Goal: Information Seeking & Learning: Learn about a topic

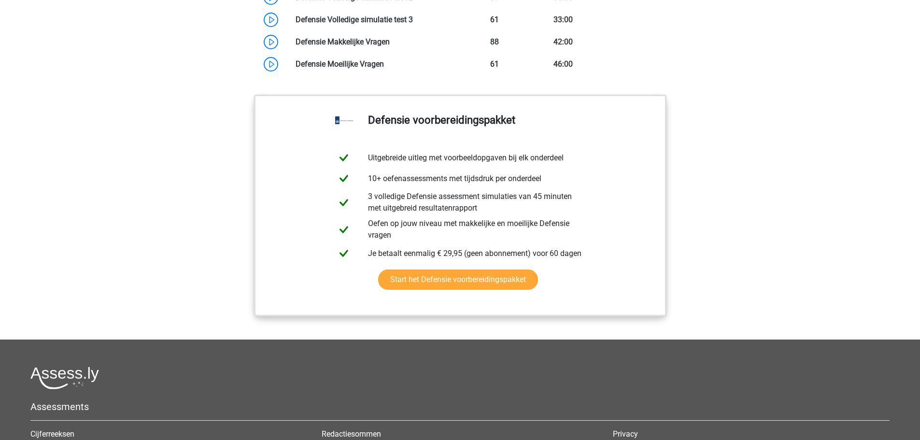
scroll to position [917, 0]
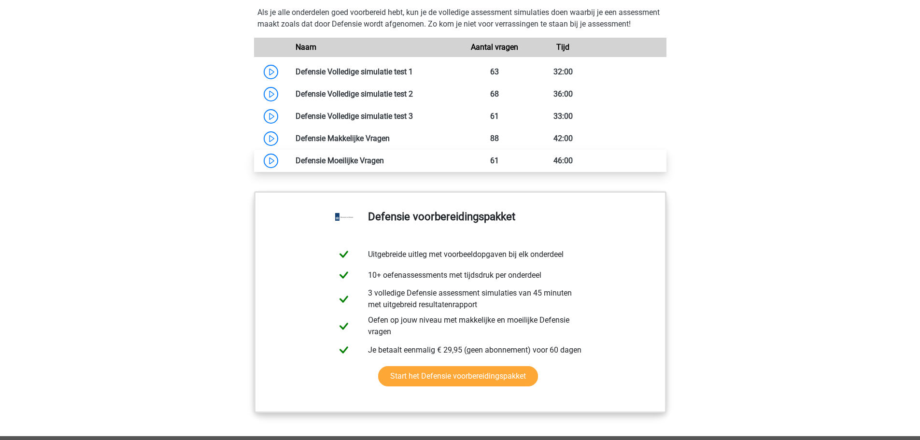
click at [384, 165] on link at bounding box center [384, 160] width 0 height 9
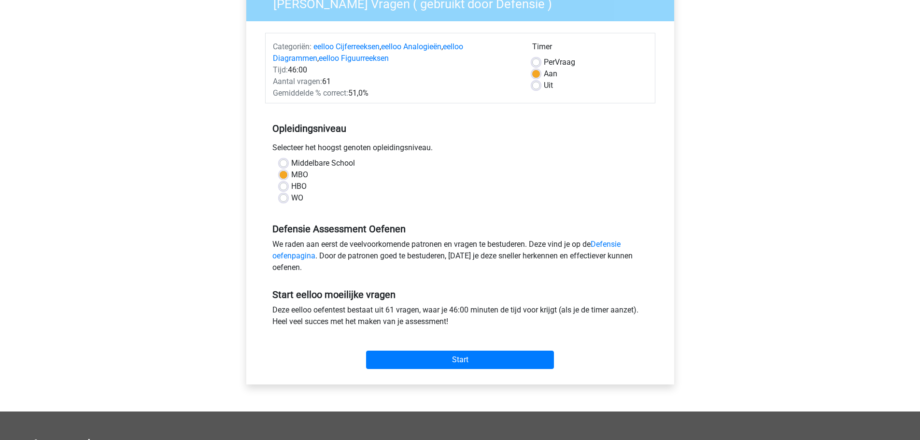
scroll to position [97, 0]
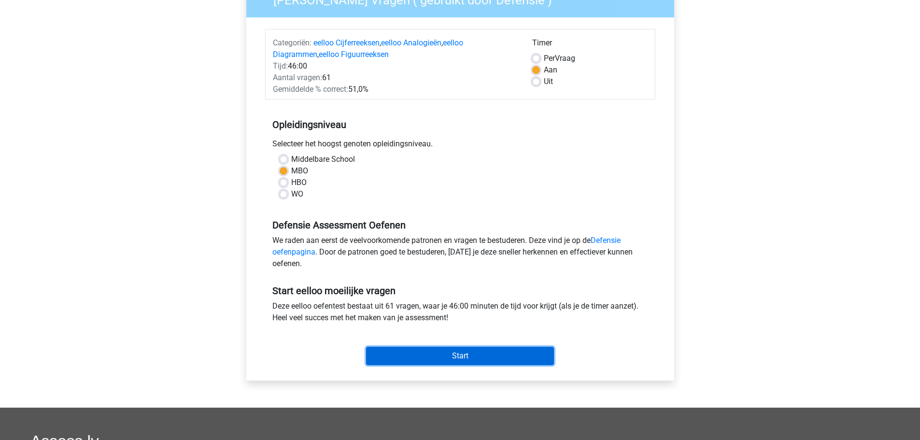
click at [483, 346] on div "Start" at bounding box center [460, 348] width 390 height 34
click at [485, 362] on input "Start" at bounding box center [460, 356] width 188 height 18
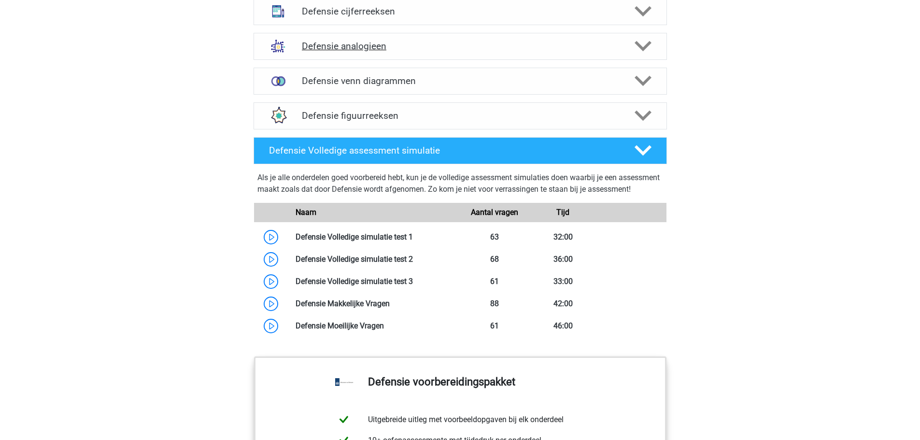
scroll to position [772, 0]
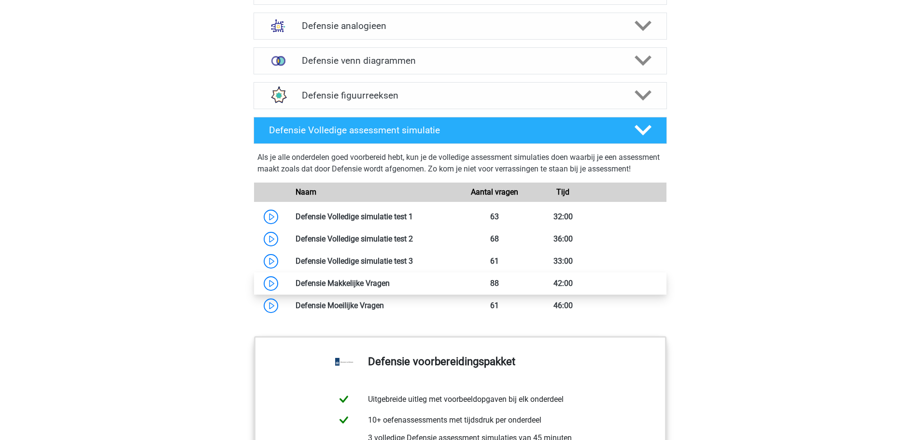
click at [390, 288] on link at bounding box center [390, 283] width 0 height 9
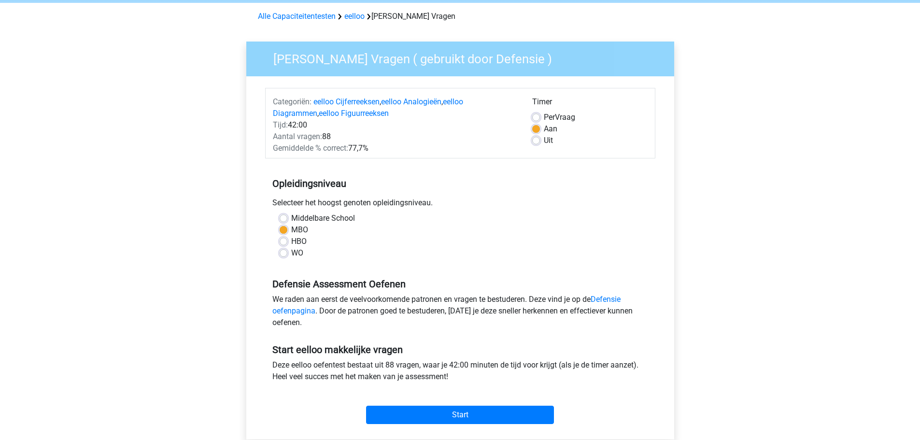
scroll to position [97, 0]
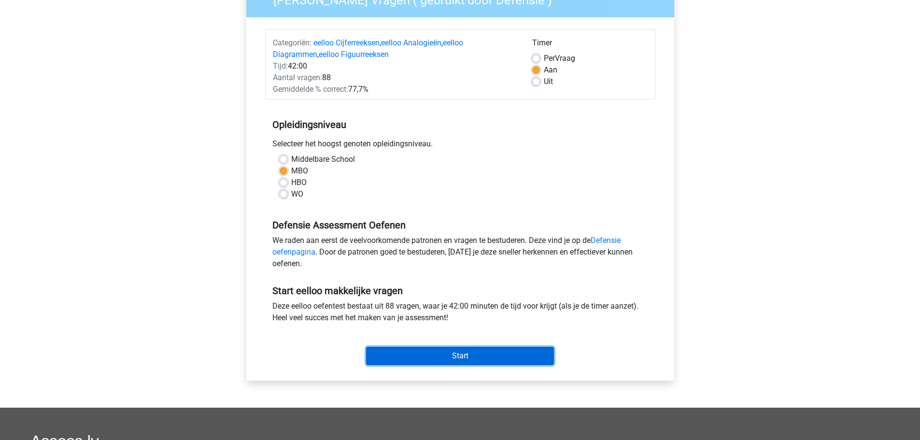
click at [487, 360] on input "Start" at bounding box center [460, 356] width 188 height 18
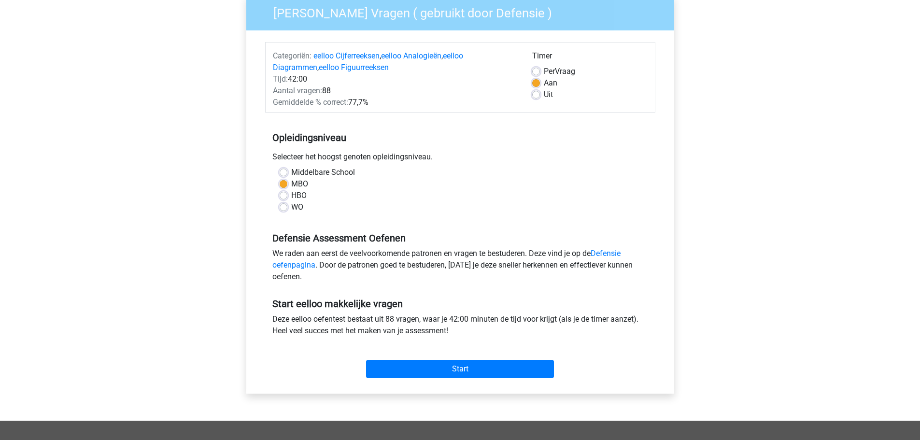
scroll to position [0, 0]
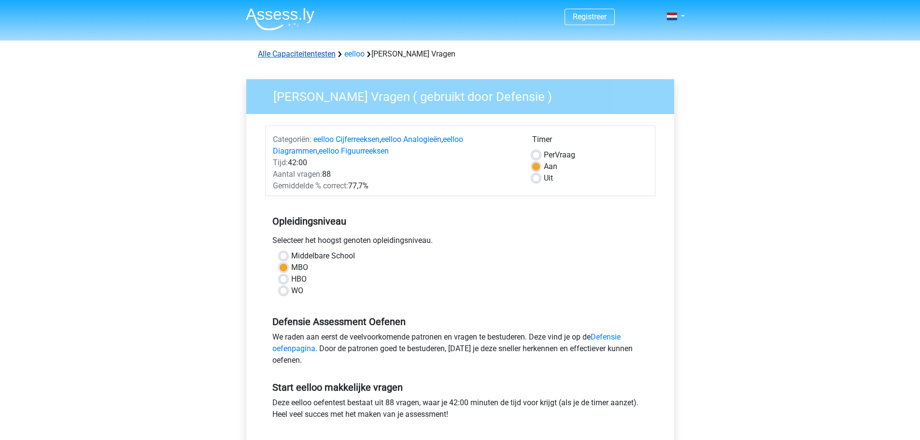
click at [321, 53] on link "Alle Capaciteitentesten" at bounding box center [297, 53] width 78 height 9
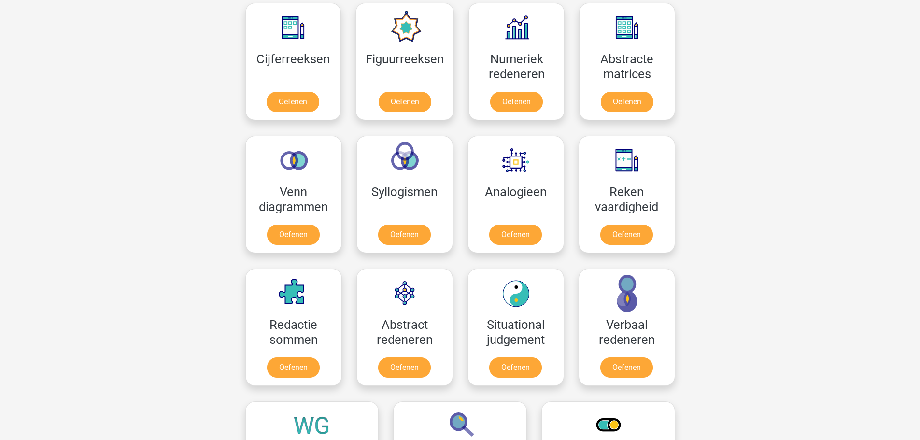
scroll to position [410, 0]
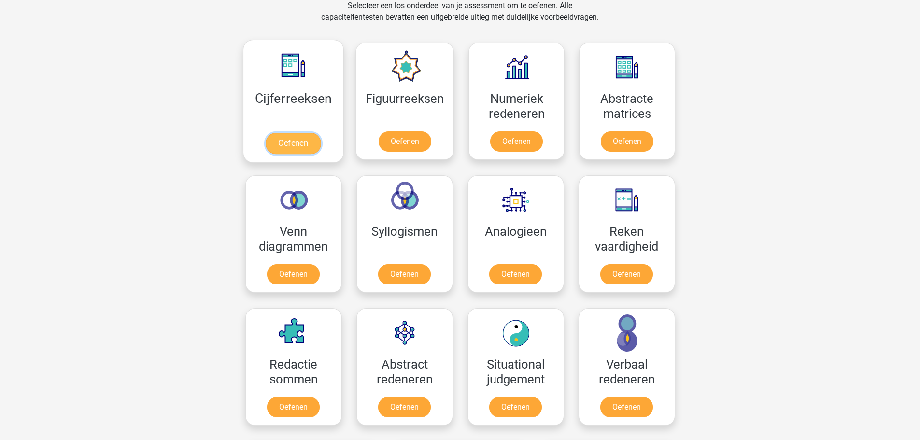
click at [291, 140] on link "Oefenen" at bounding box center [293, 143] width 55 height 21
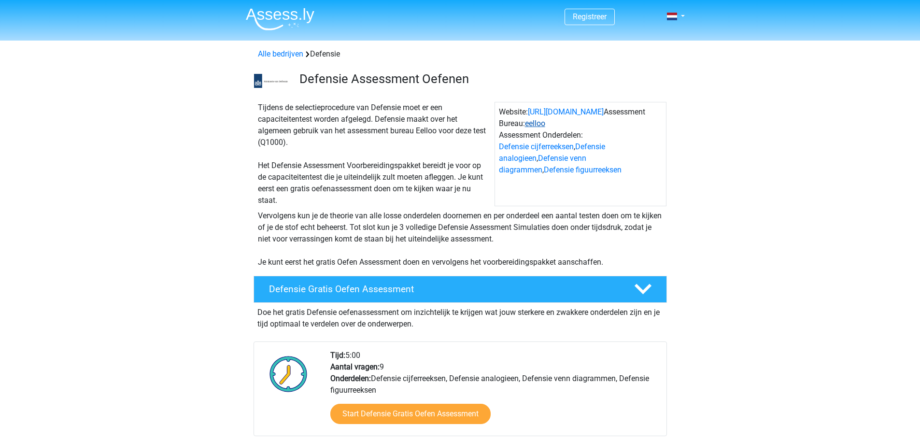
click at [544, 124] on link "eelloo" at bounding box center [535, 123] width 20 height 9
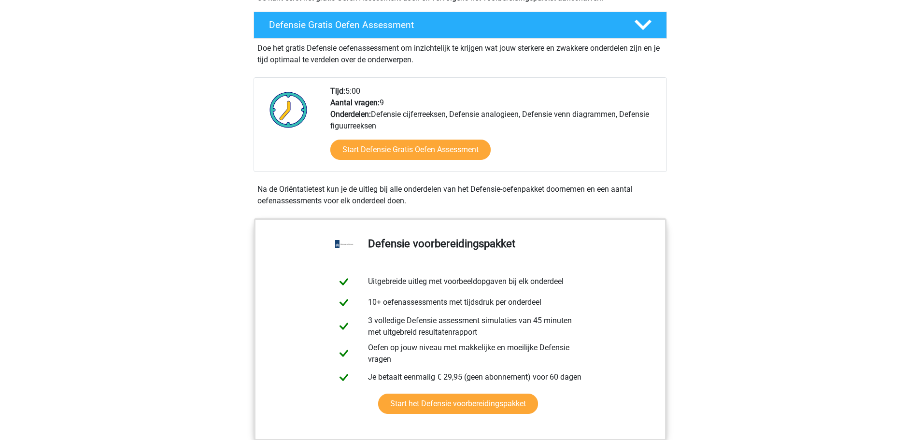
scroll to position [338, 0]
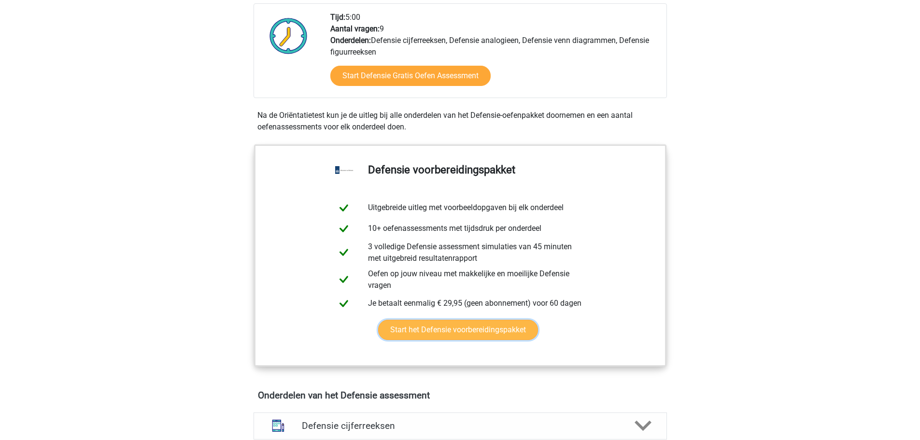
click at [487, 333] on link "Start het Defensie voorbereidingspakket" at bounding box center [458, 330] width 160 height 20
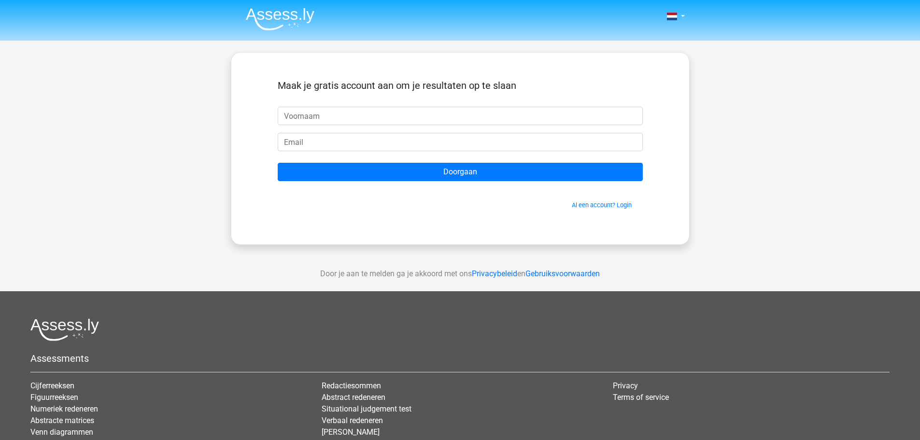
click at [340, 117] on input "text" at bounding box center [460, 116] width 365 height 18
type input "Levi"
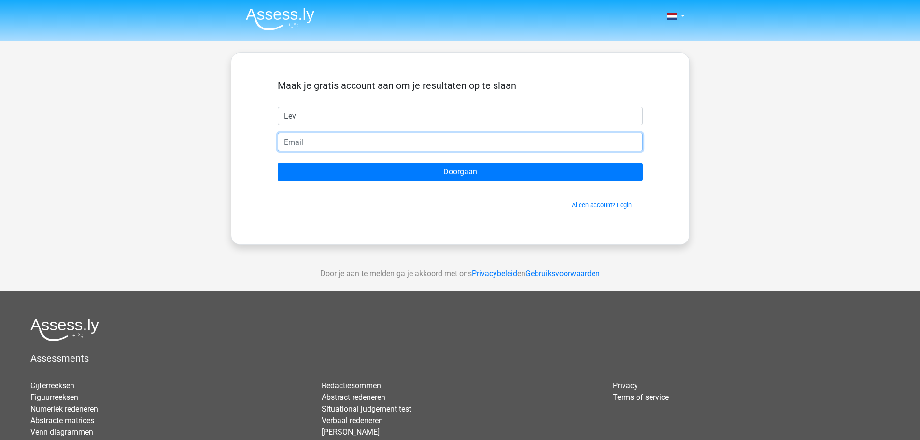
click at [354, 144] on input "email" at bounding box center [460, 142] width 365 height 18
type input "[EMAIL_ADDRESS][DOMAIN_NAME]"
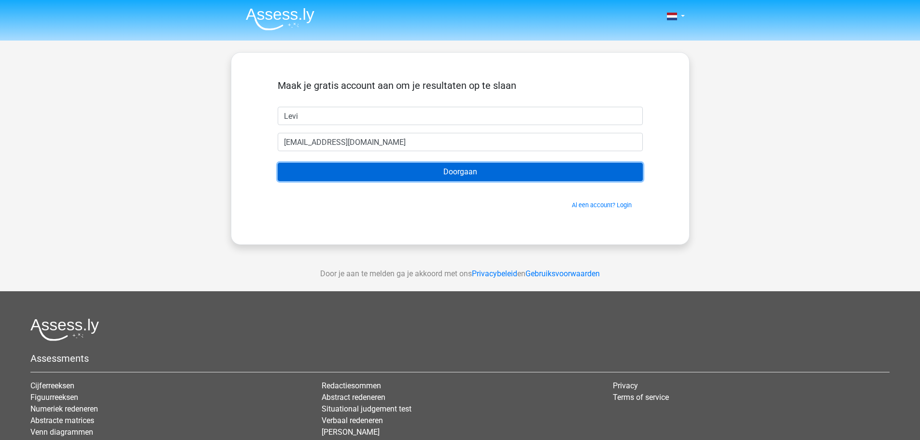
click at [403, 176] on input "Doorgaan" at bounding box center [460, 172] width 365 height 18
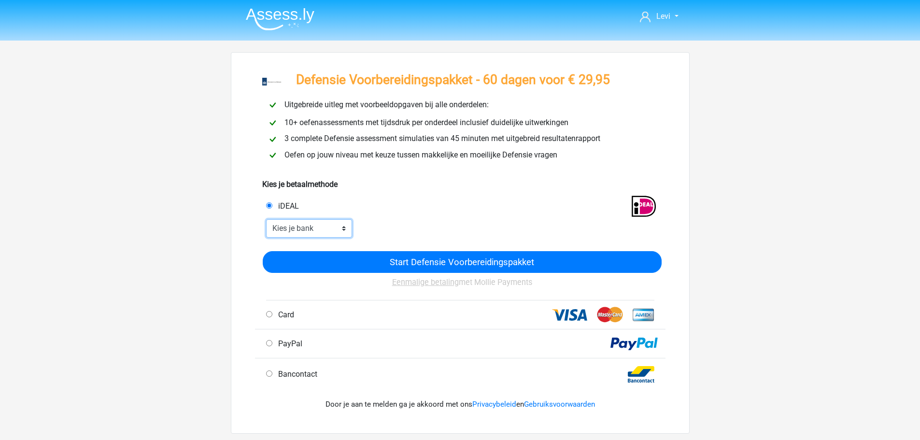
click at [333, 228] on select "Kies je bank ABN AMRO ING Rabobank ASN Bank bunq Knab N26 NN Regiobank Revolut …" at bounding box center [309, 228] width 86 height 18
select select "ideal_RABONL2U"
click at [266, 219] on select "Kies je bank ABN AMRO ING Rabobank ASN Bank bunq Knab N26 NN Regiobank Revolut …" at bounding box center [309, 228] width 86 height 18
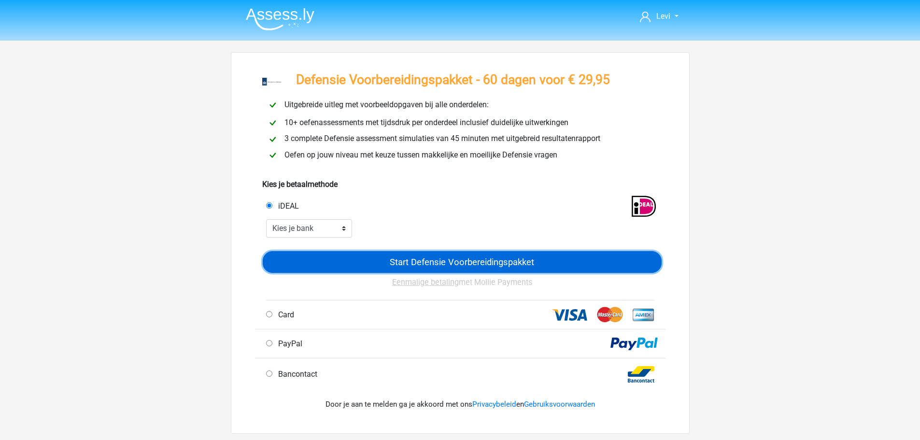
click at [446, 261] on input "Start Defensie Voorbereidingspakket" at bounding box center [462, 262] width 399 height 22
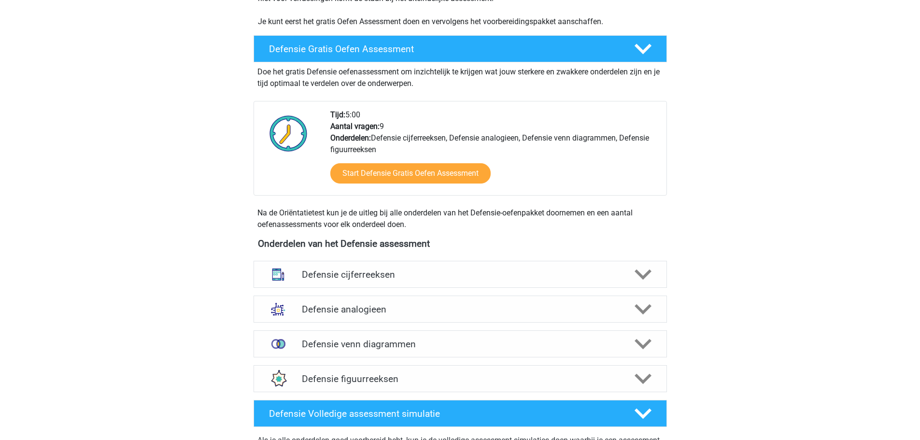
scroll to position [531, 0]
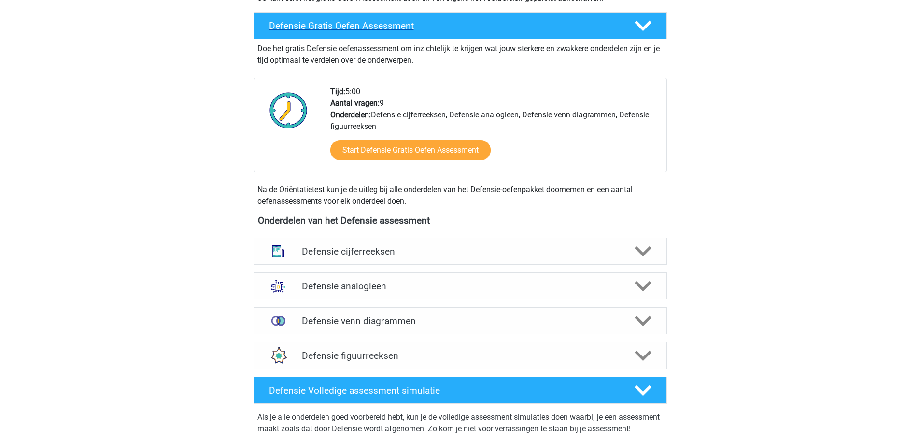
click at [636, 27] on icon at bounding box center [642, 25] width 17 height 17
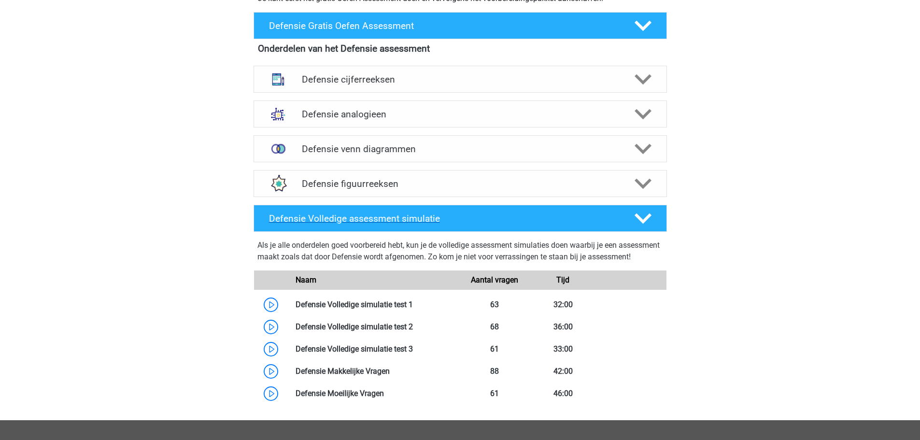
click at [649, 215] on polygon at bounding box center [642, 218] width 17 height 11
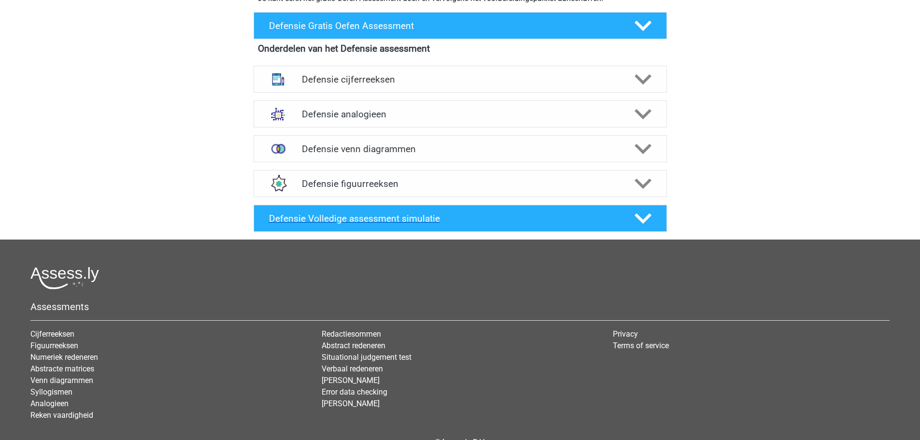
click at [649, 215] on polygon at bounding box center [642, 218] width 17 height 11
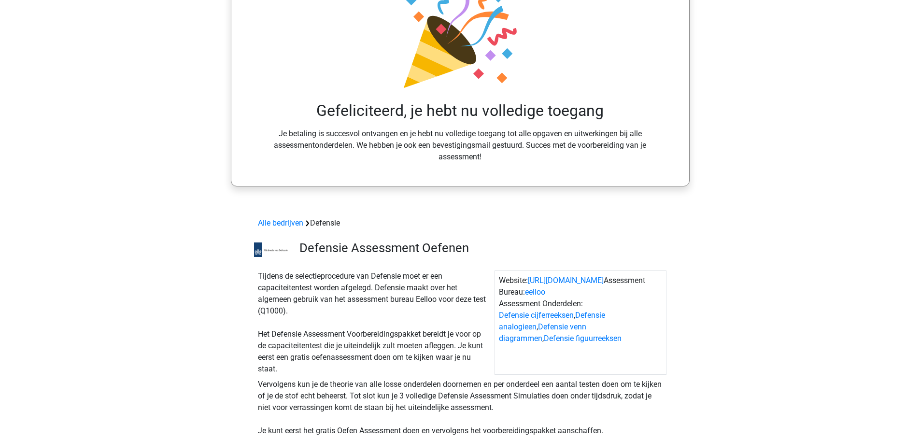
scroll to position [193, 0]
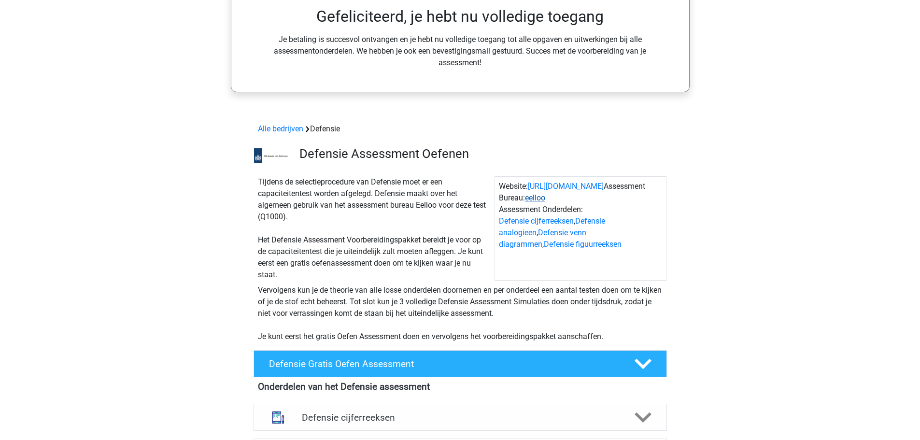
click at [543, 196] on link "eelloo" at bounding box center [535, 197] width 20 height 9
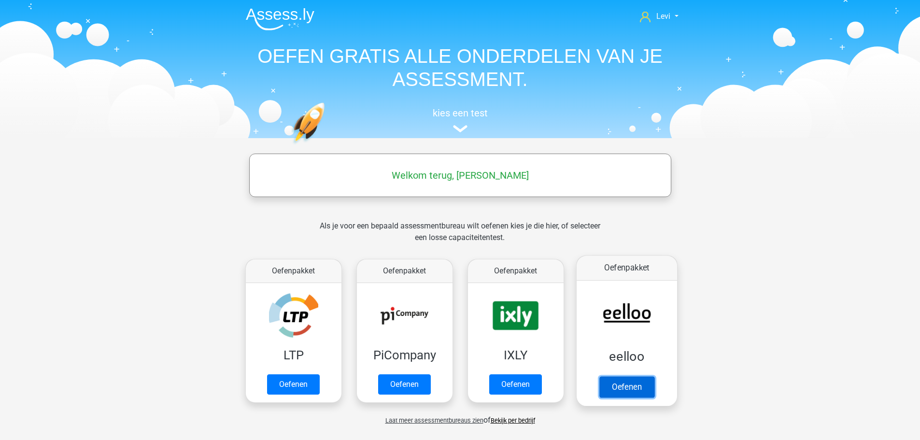
click at [629, 385] on link "Oefenen" at bounding box center [626, 386] width 55 height 21
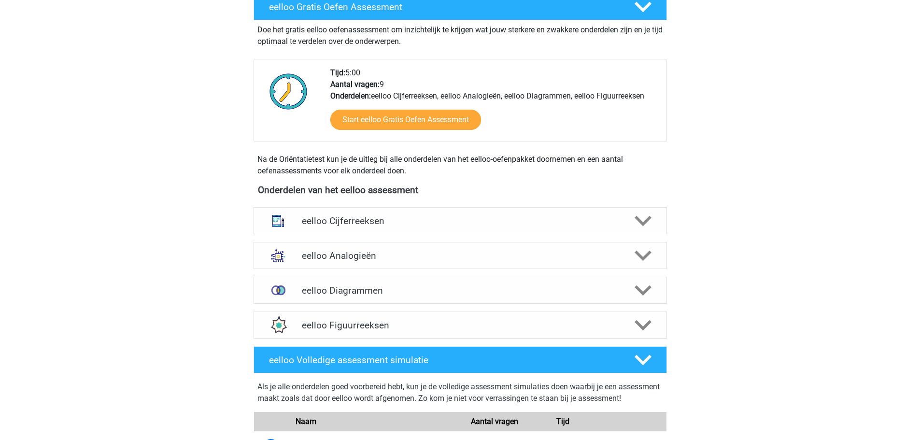
scroll to position [483, 0]
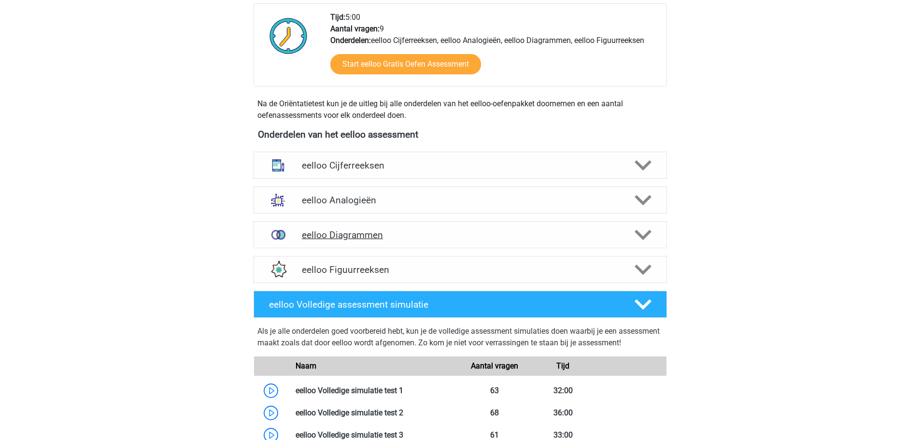
scroll to position [243, 0]
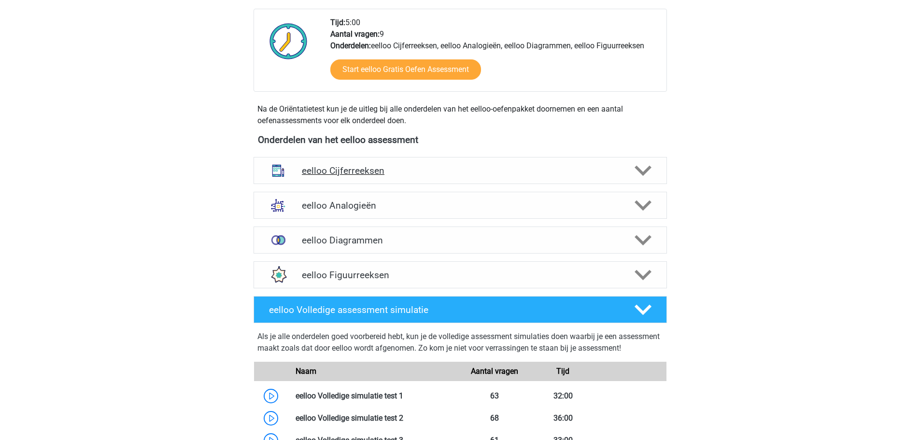
click at [376, 166] on h4 "eelloo Cijferreeksen" at bounding box center [460, 170] width 316 height 11
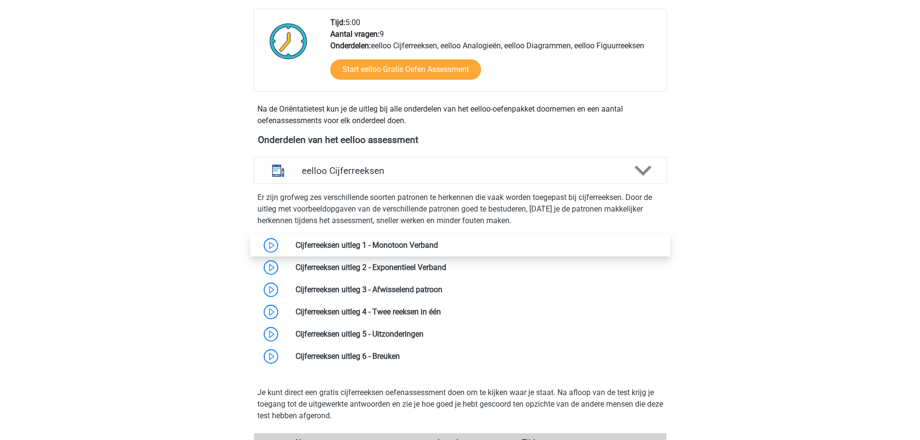
click at [438, 241] on link at bounding box center [438, 244] width 0 height 9
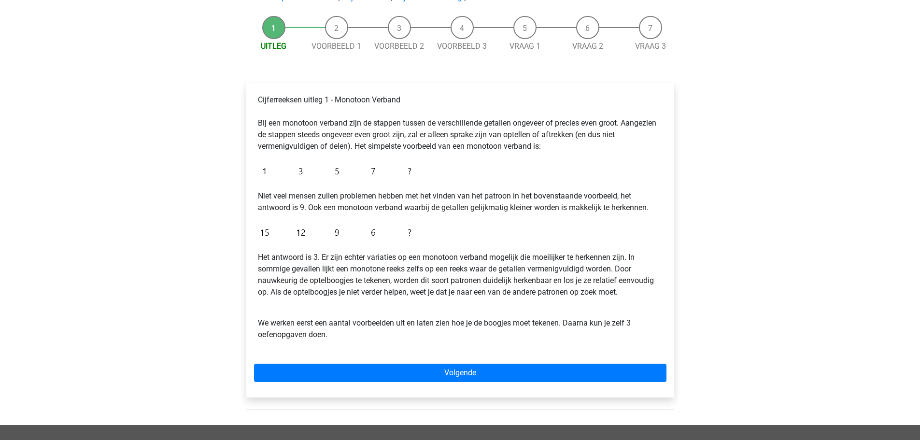
scroll to position [97, 0]
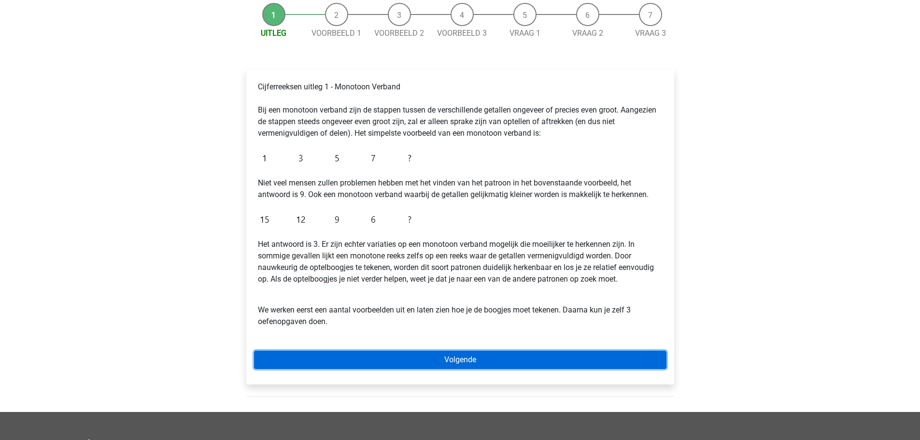
click at [453, 360] on link "Volgende" at bounding box center [460, 360] width 412 height 18
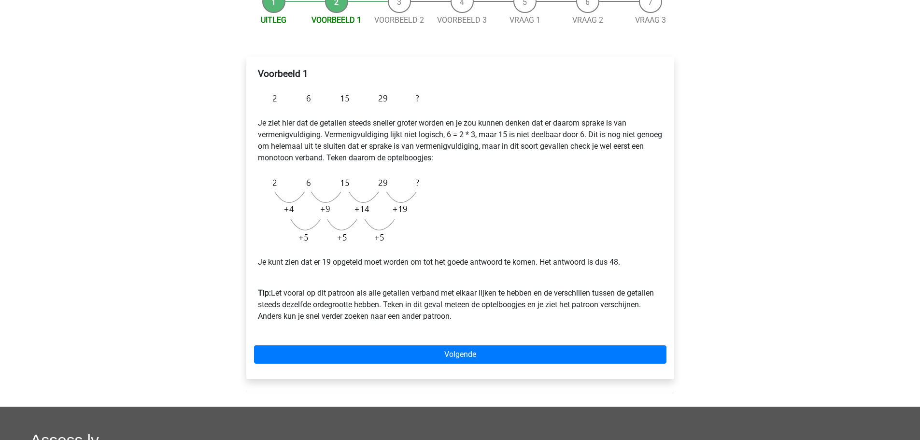
scroll to position [241, 0]
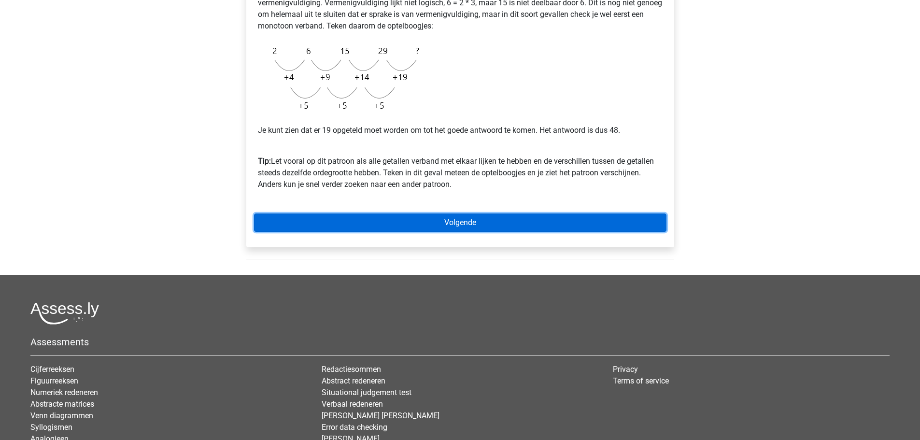
click at [432, 231] on link "Volgende" at bounding box center [460, 222] width 412 height 18
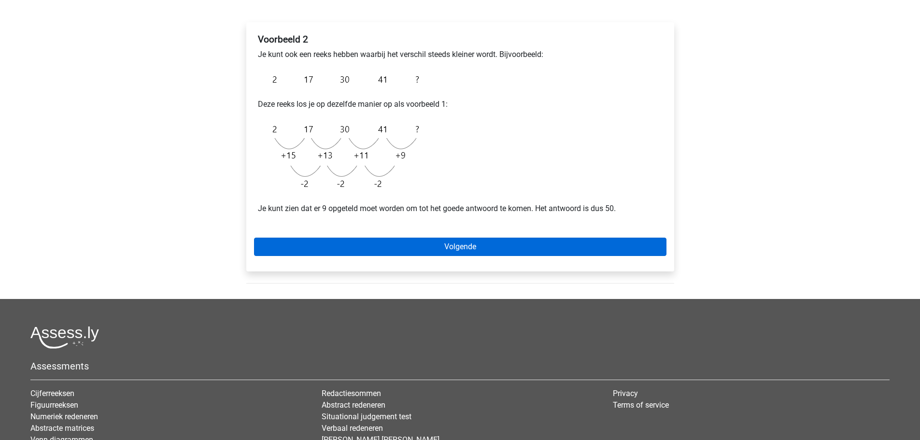
scroll to position [145, 0]
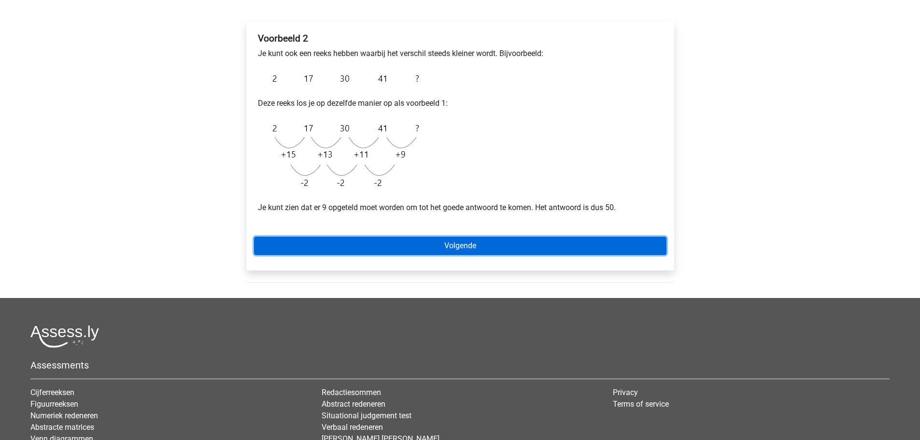
click at [487, 244] on link "Volgende" at bounding box center [460, 246] width 412 height 18
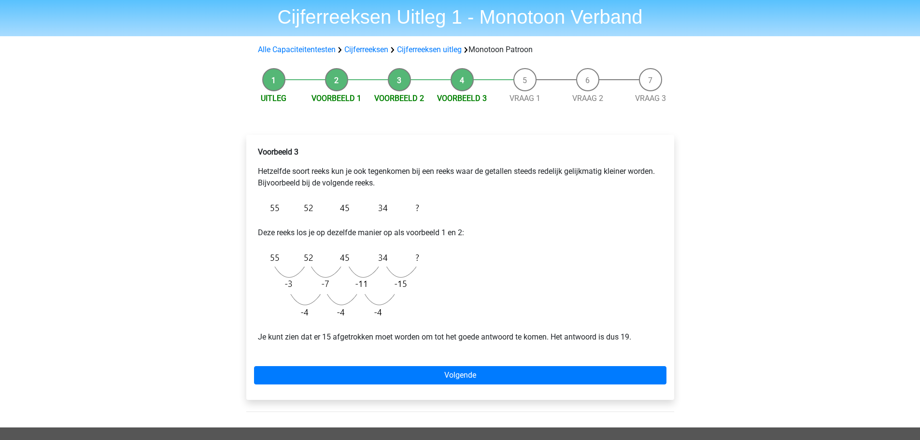
scroll to position [97, 0]
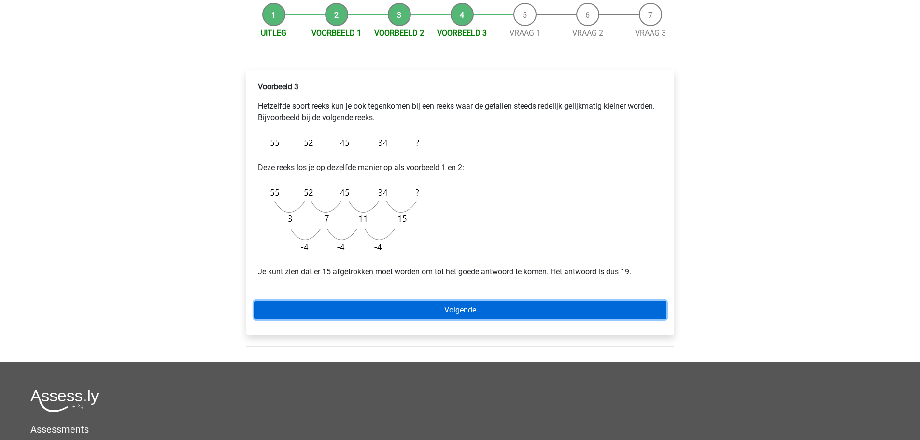
click at [451, 311] on link "Volgende" at bounding box center [460, 310] width 412 height 18
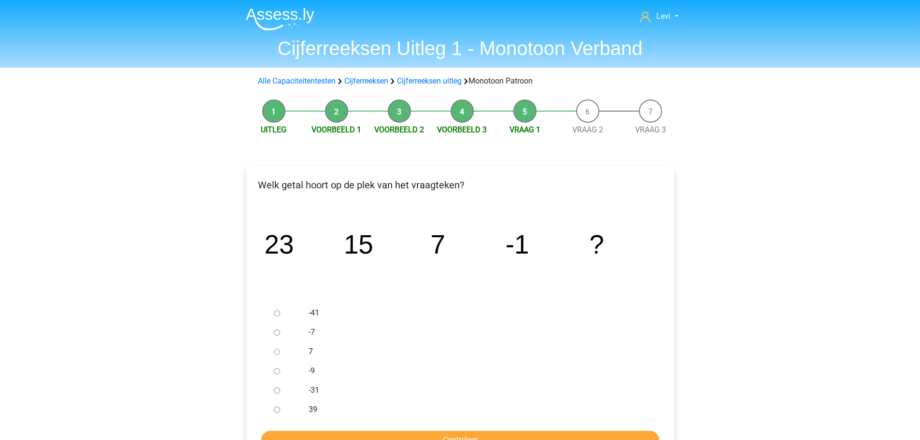
click at [278, 371] on input "-9" at bounding box center [277, 371] width 6 height 6
radio input "true"
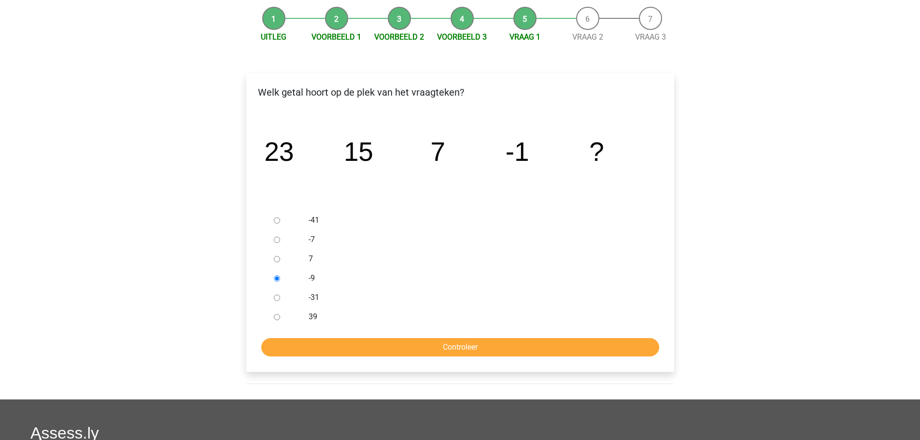
scroll to position [97, 0]
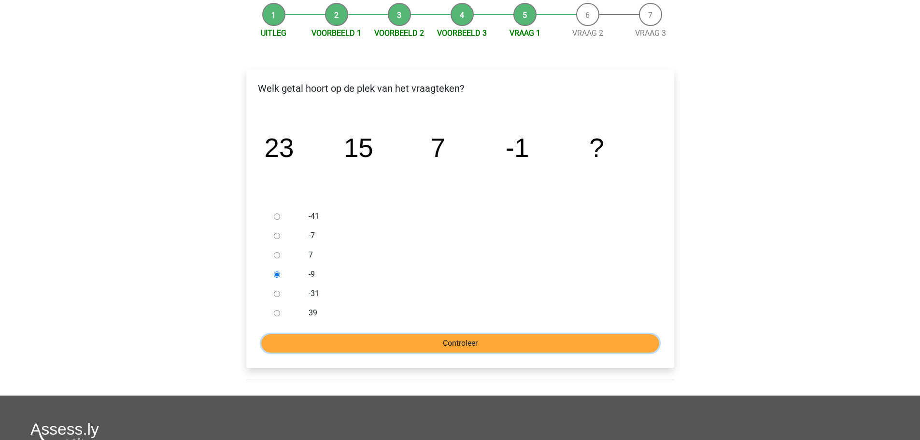
click at [484, 345] on input "Controleer" at bounding box center [460, 343] width 398 height 18
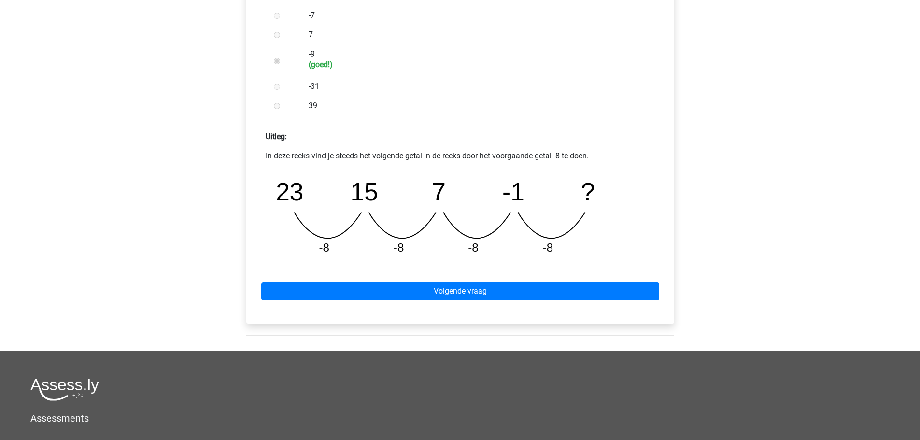
scroll to position [338, 0]
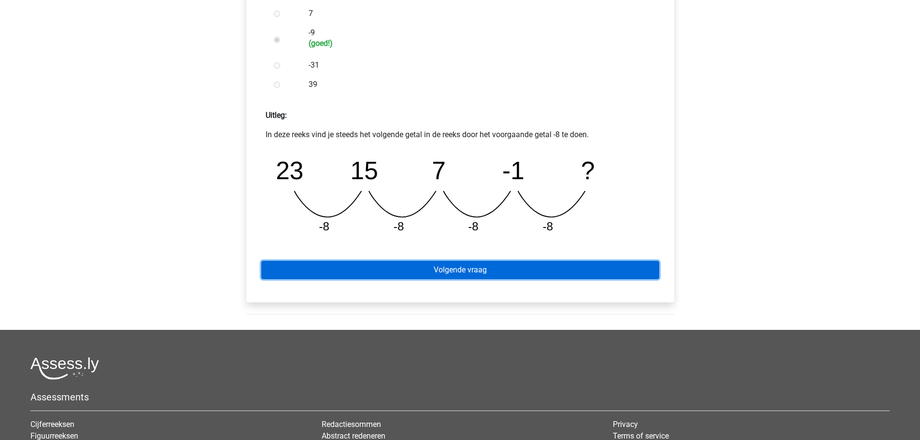
click at [470, 263] on link "Volgende vraag" at bounding box center [460, 270] width 398 height 18
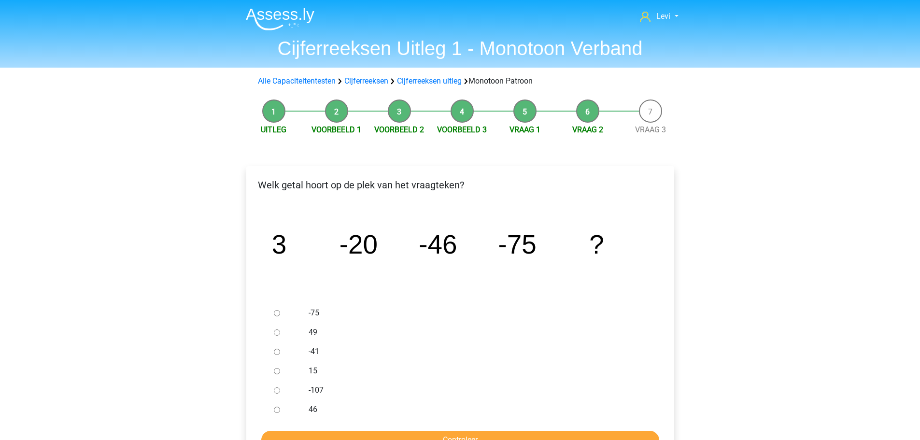
click at [277, 389] on input "-107" at bounding box center [277, 390] width 6 height 6
radio input "true"
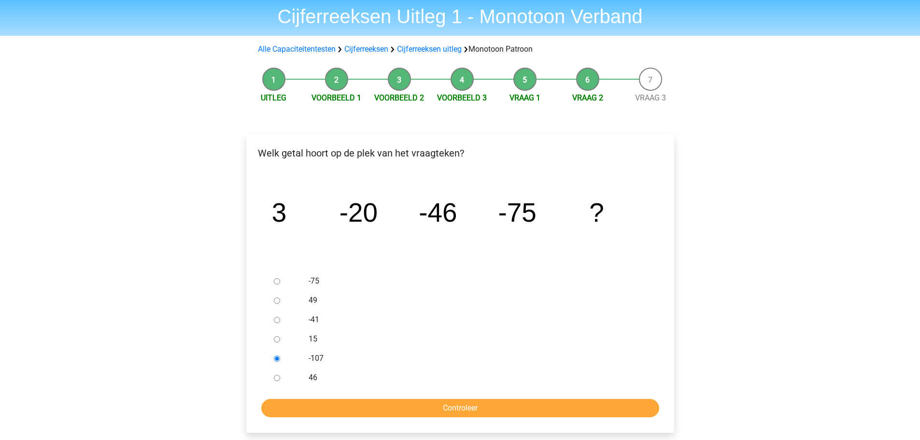
scroll to position [97, 0]
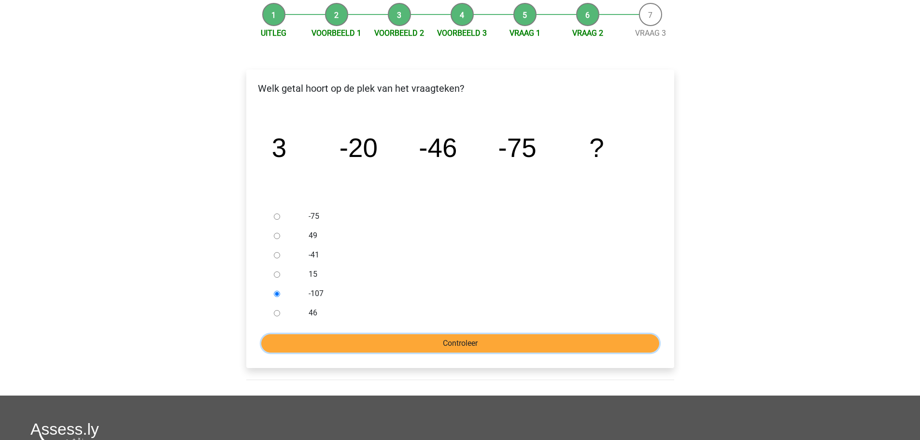
click at [465, 342] on input "Controleer" at bounding box center [460, 343] width 398 height 18
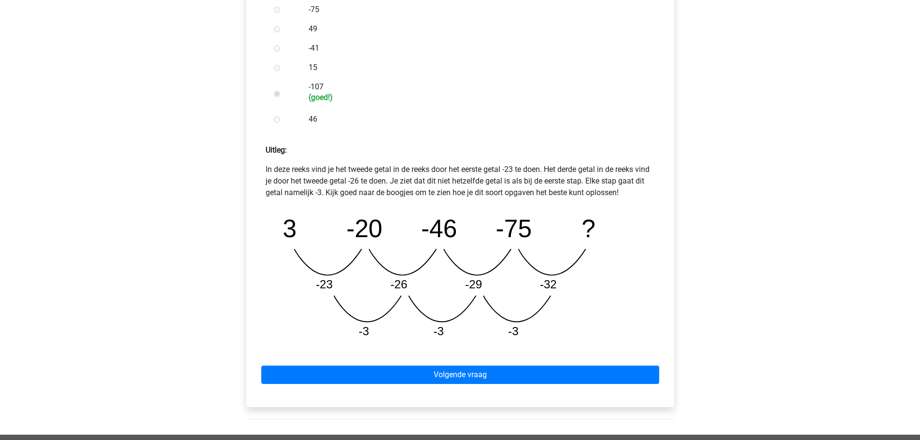
scroll to position [386, 0]
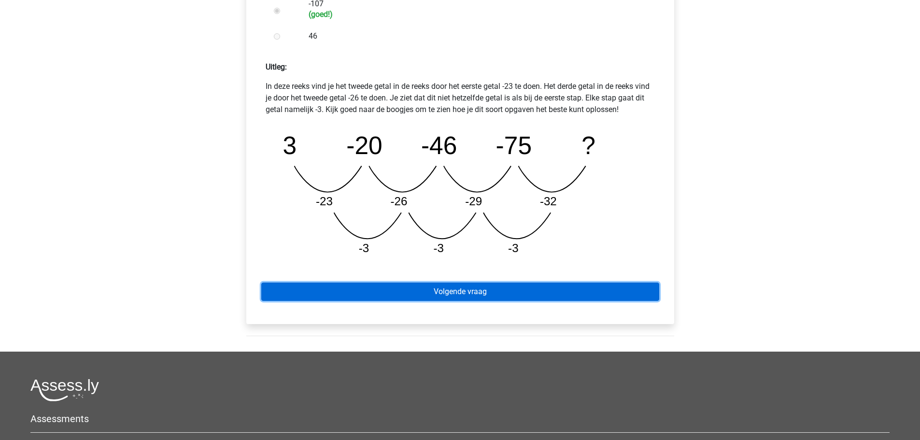
click at [508, 296] on link "Volgende vraag" at bounding box center [460, 291] width 398 height 18
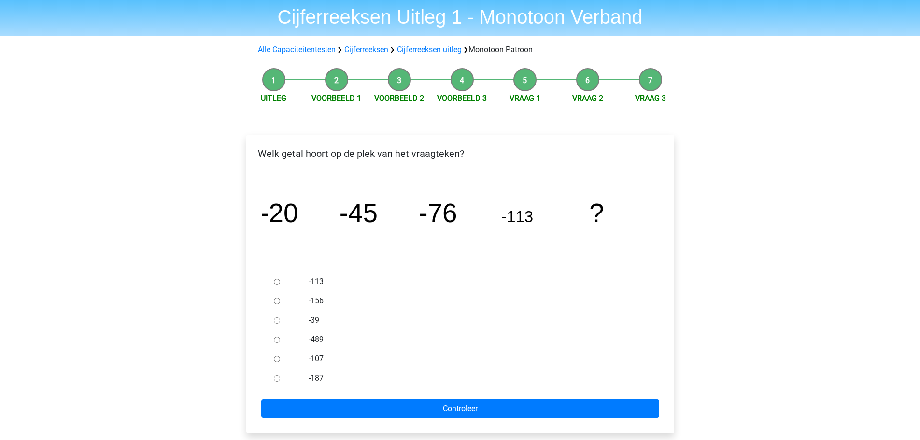
scroll to position [48, 0]
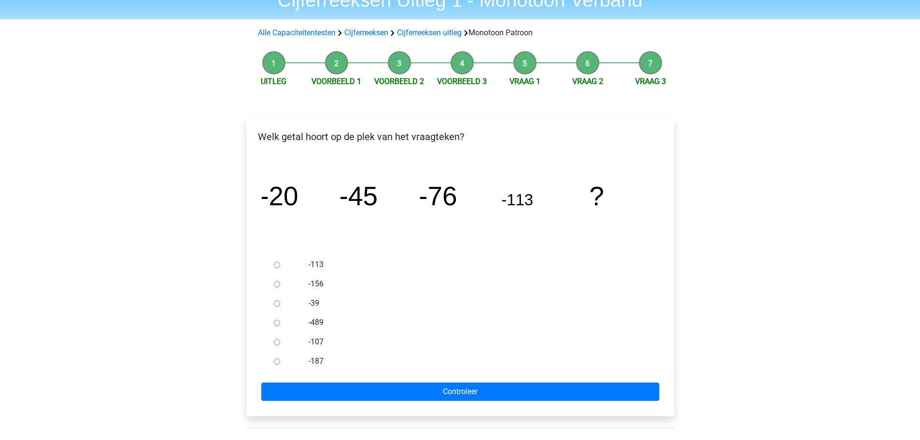
drag, startPoint x: 275, startPoint y: 286, endPoint x: 282, endPoint y: 292, distance: 8.6
click at [274, 286] on input "-156" at bounding box center [277, 284] width 6 height 6
radio input "true"
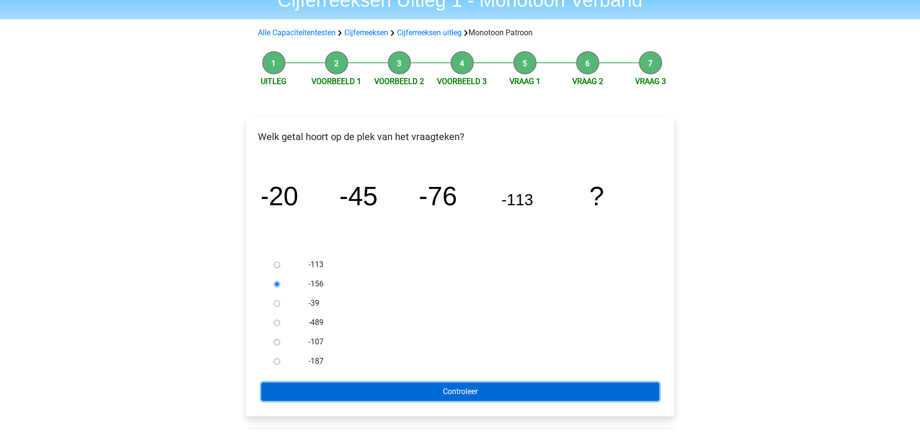
click at [489, 392] on input "Controleer" at bounding box center [460, 391] width 398 height 18
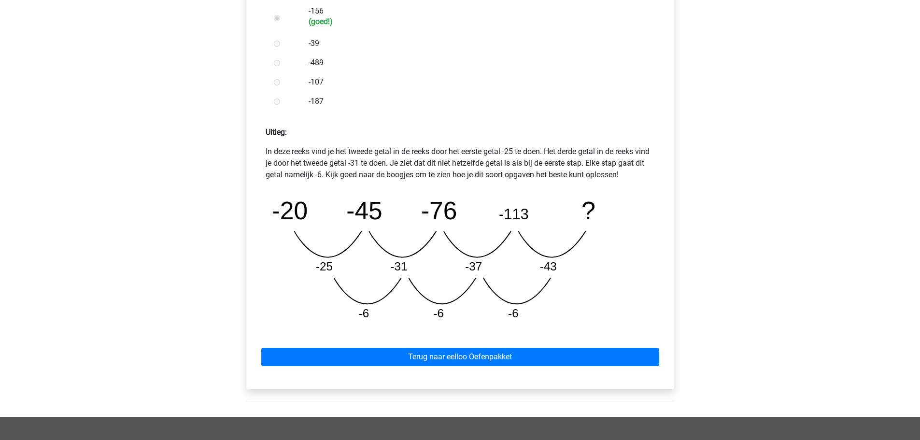
scroll to position [338, 0]
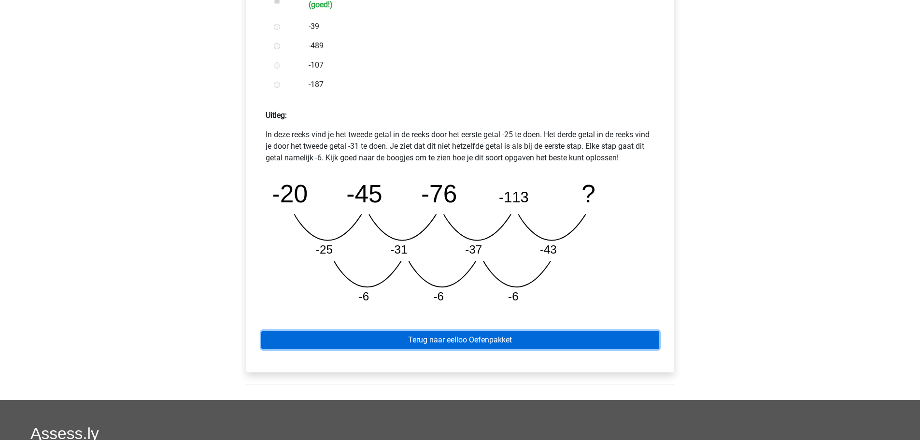
click at [478, 341] on link "Terug naar eelloo Oefenpakket" at bounding box center [460, 340] width 398 height 18
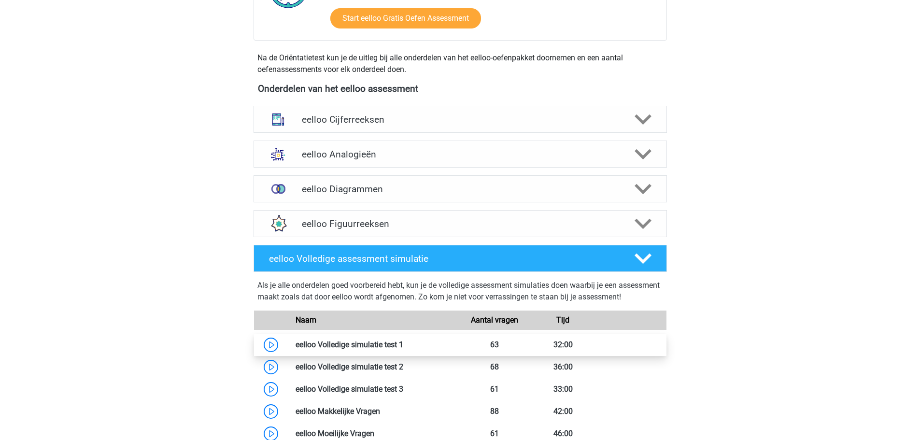
scroll to position [290, 0]
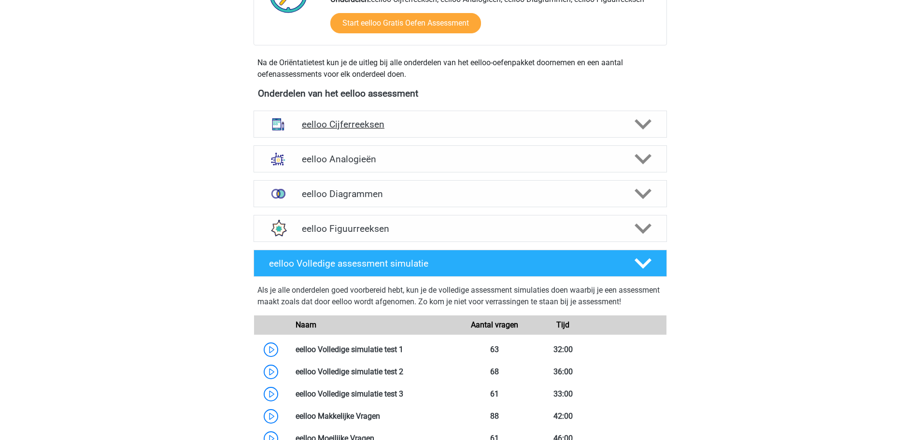
click at [639, 122] on icon at bounding box center [642, 124] width 17 height 17
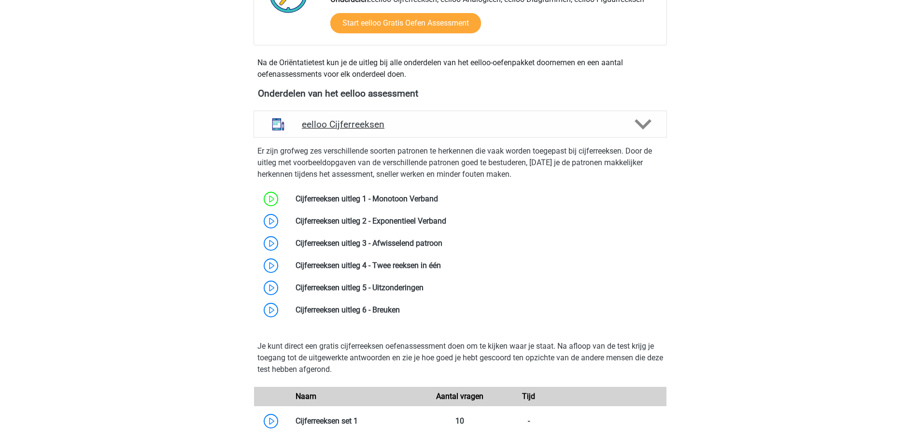
click at [639, 123] on icon at bounding box center [642, 124] width 17 height 17
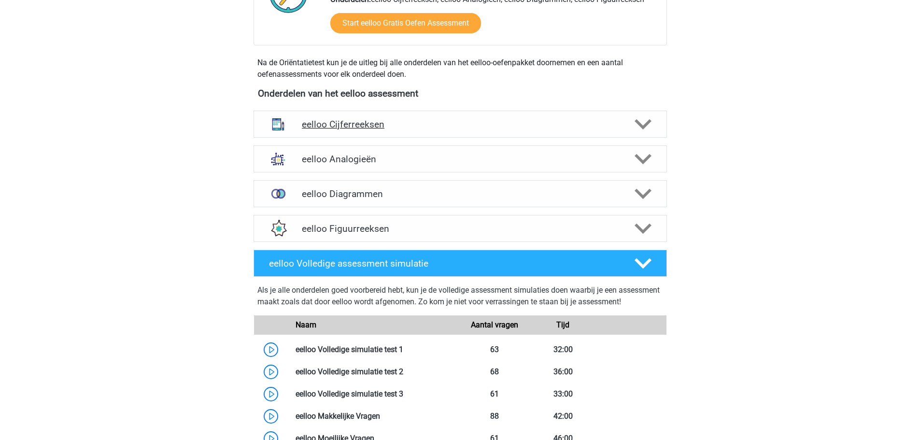
click at [632, 128] on div at bounding box center [641, 124] width 33 height 17
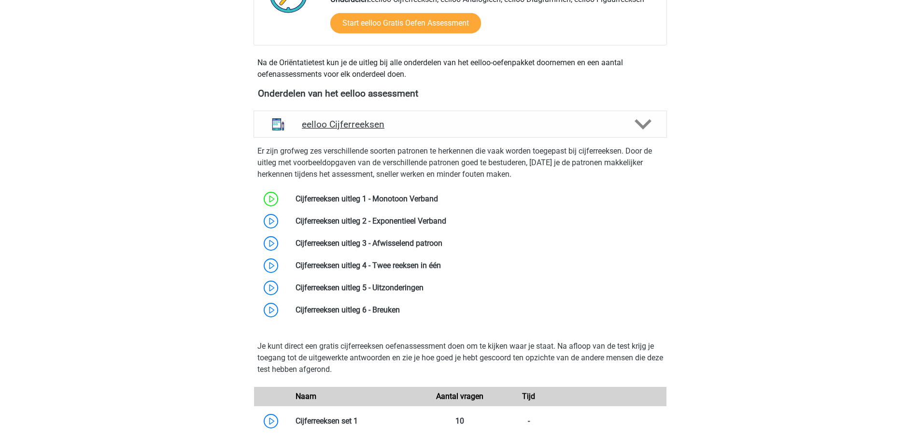
click at [632, 128] on div at bounding box center [641, 124] width 33 height 17
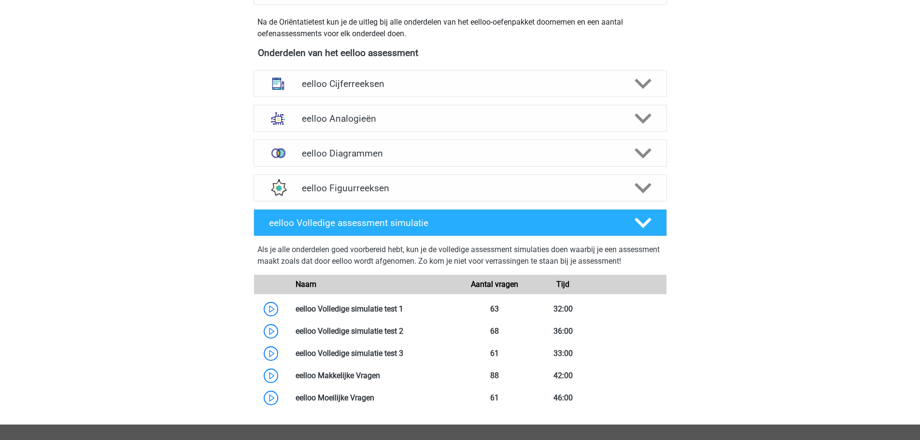
scroll to position [338, 0]
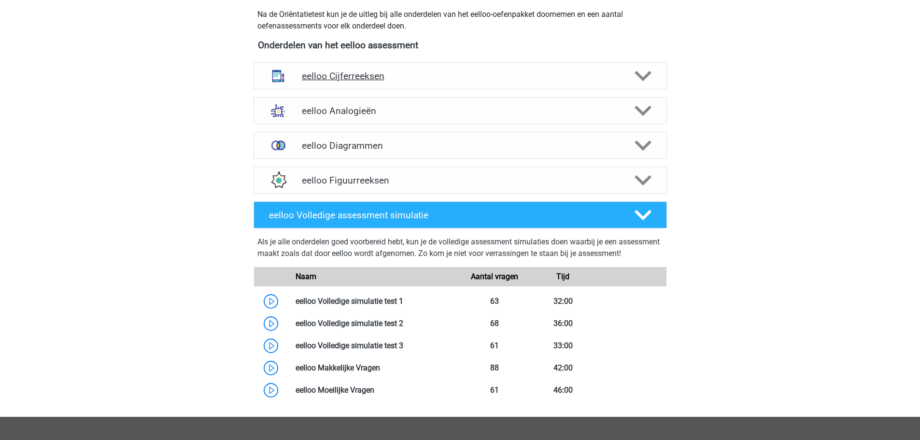
click at [643, 76] on icon at bounding box center [642, 76] width 17 height 17
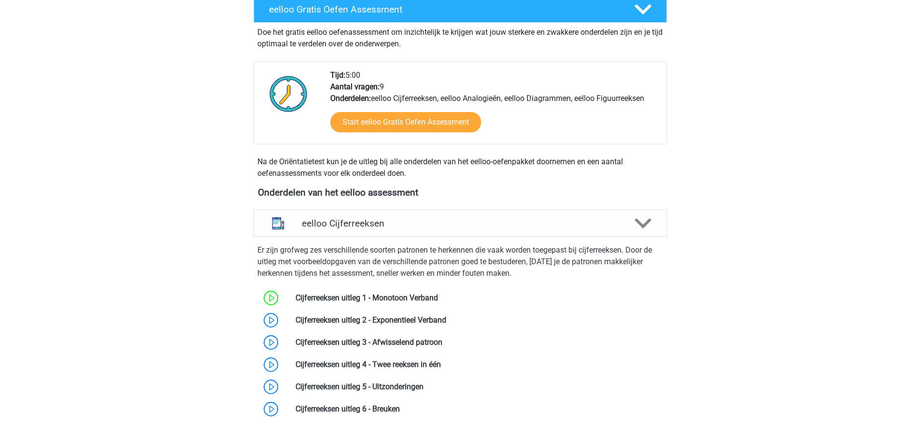
scroll to position [193, 0]
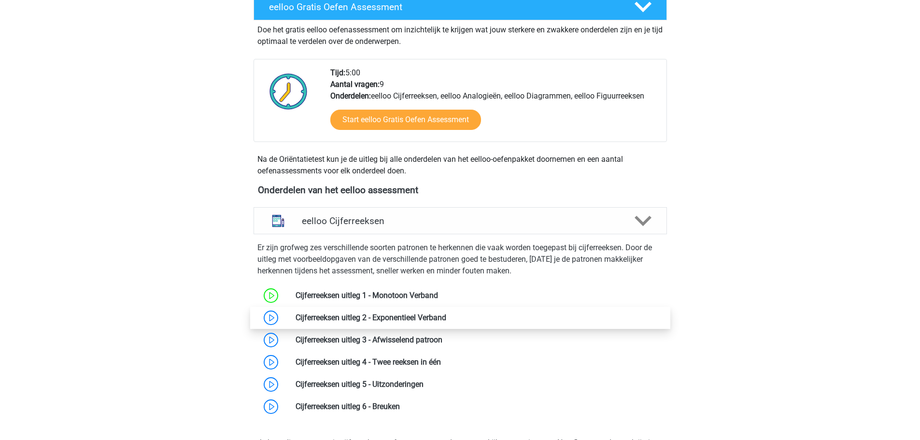
click at [446, 315] on link at bounding box center [446, 317] width 0 height 9
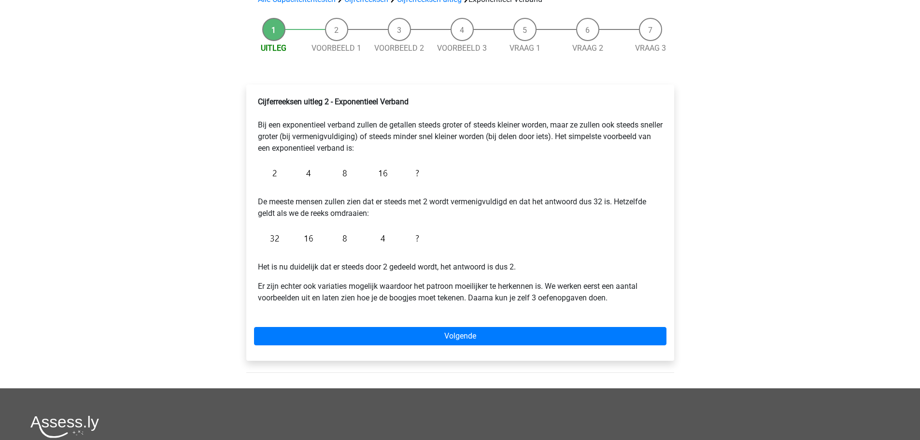
scroll to position [97, 0]
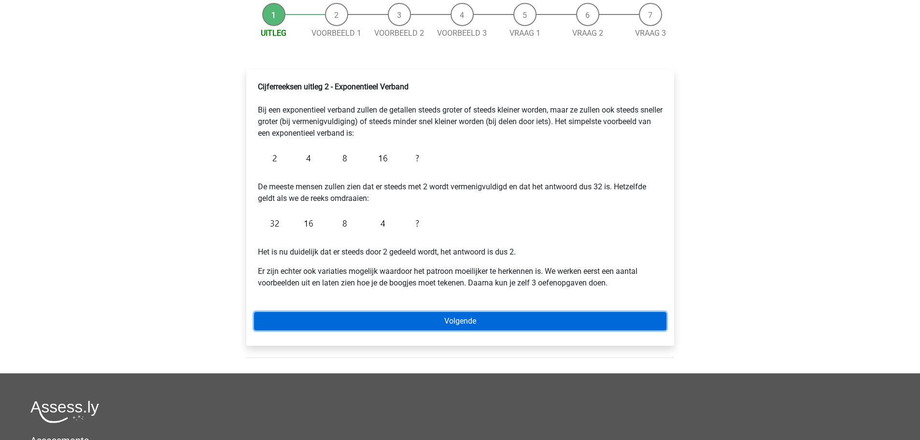
click at [455, 324] on link "Volgende" at bounding box center [460, 321] width 412 height 18
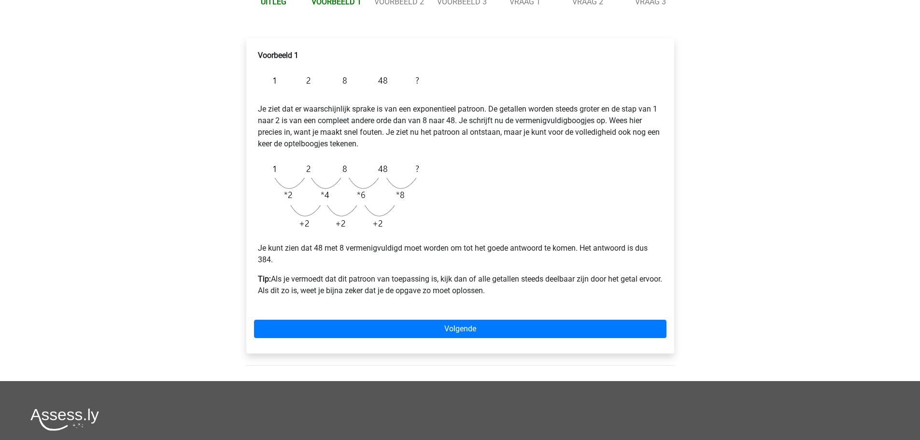
scroll to position [145, 0]
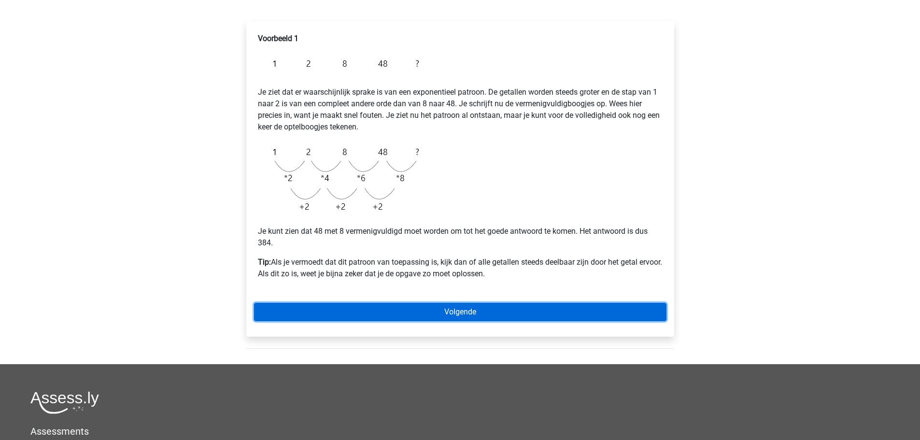
click at [414, 312] on link "Volgende" at bounding box center [460, 312] width 412 height 18
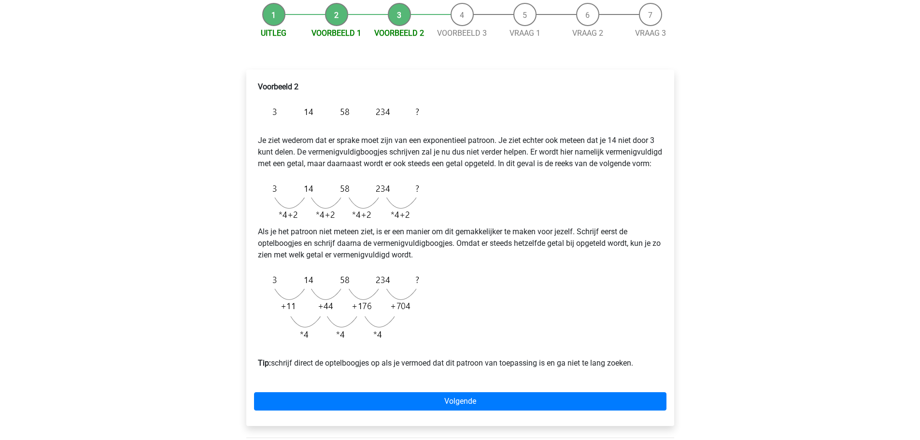
scroll to position [145, 0]
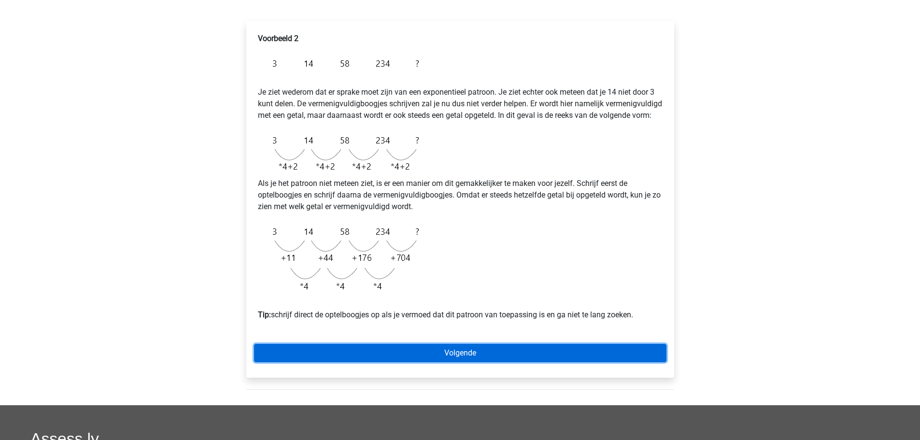
click at [469, 362] on link "Volgende" at bounding box center [460, 353] width 412 height 18
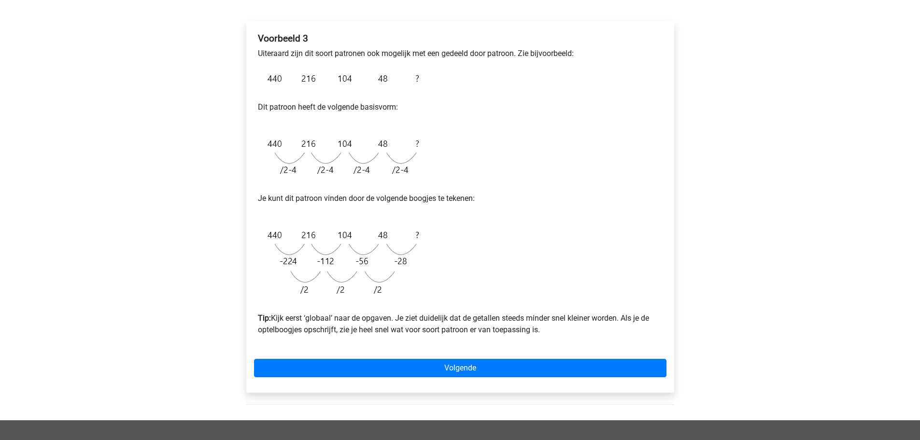
scroll to position [97, 0]
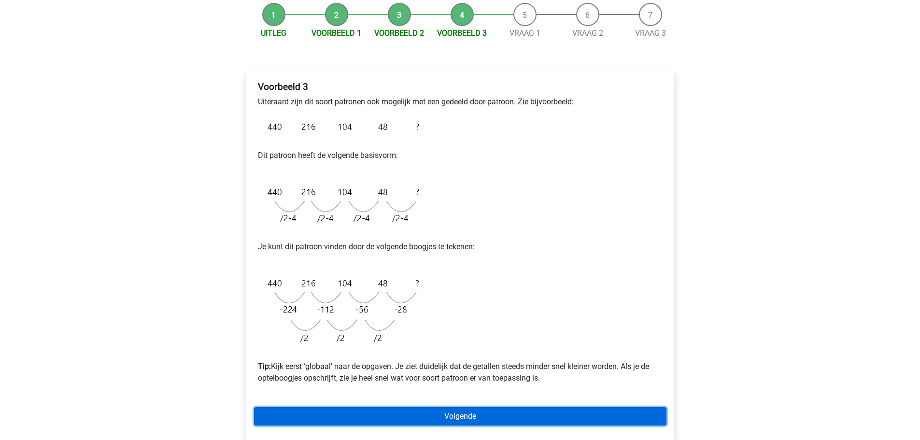
click at [491, 420] on link "Volgende" at bounding box center [460, 416] width 412 height 18
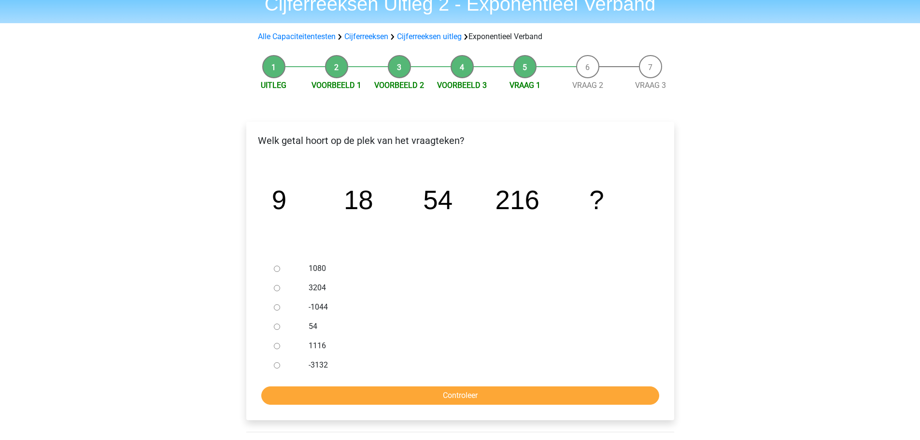
scroll to position [97, 0]
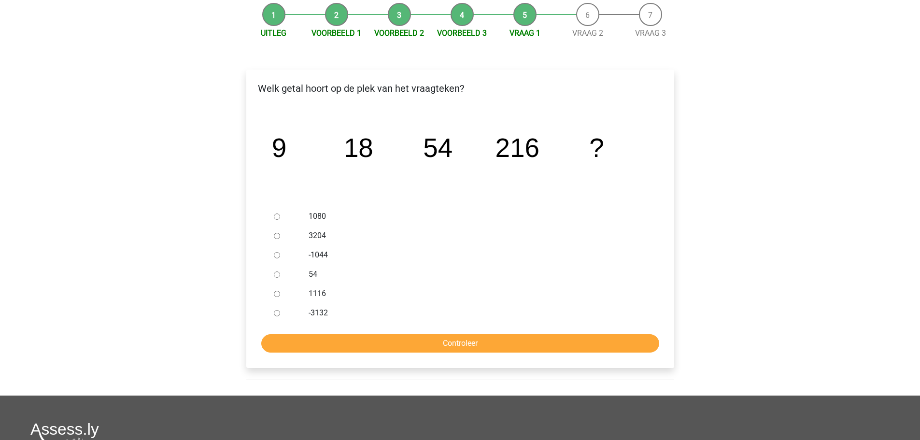
click at [280, 217] on input "1080" at bounding box center [277, 216] width 6 height 6
radio input "true"
click at [472, 342] on input "Controleer" at bounding box center [460, 343] width 398 height 18
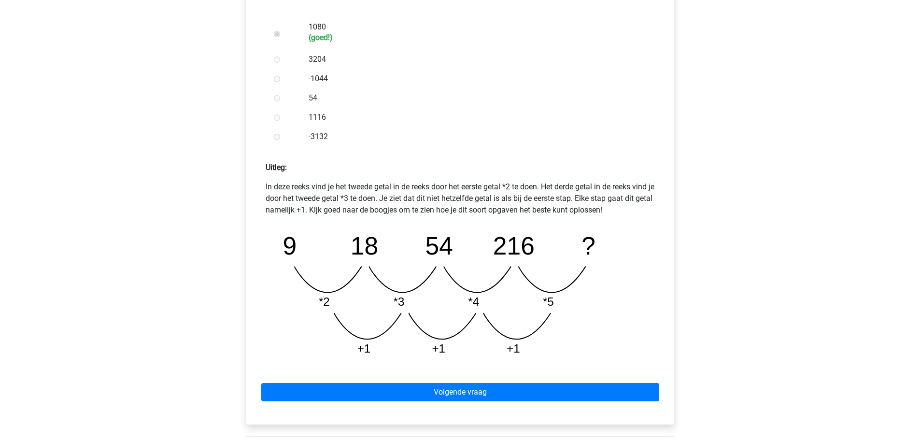
scroll to position [290, 0]
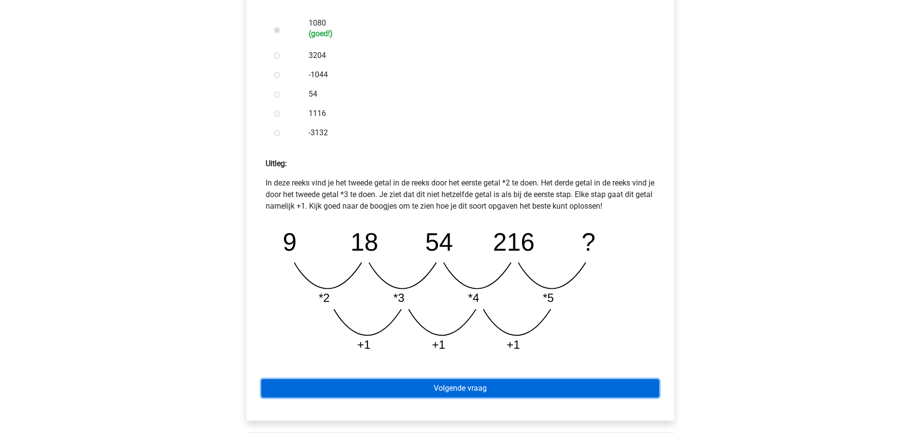
click at [468, 387] on link "Volgende vraag" at bounding box center [460, 388] width 398 height 18
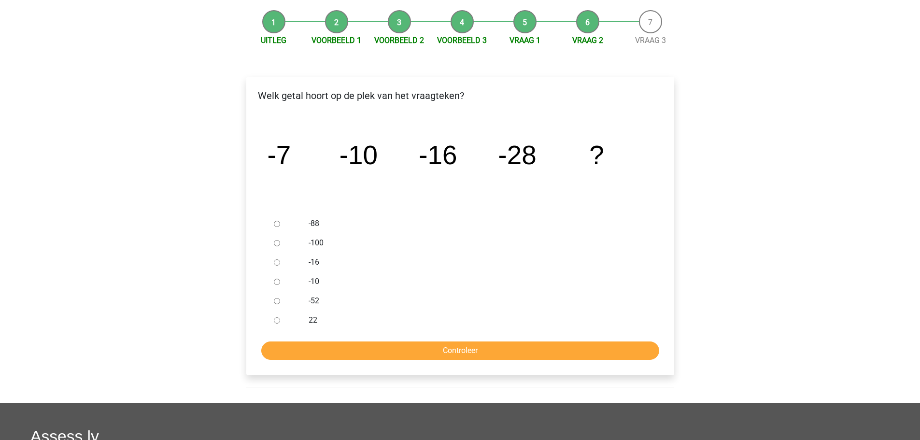
scroll to position [97, 0]
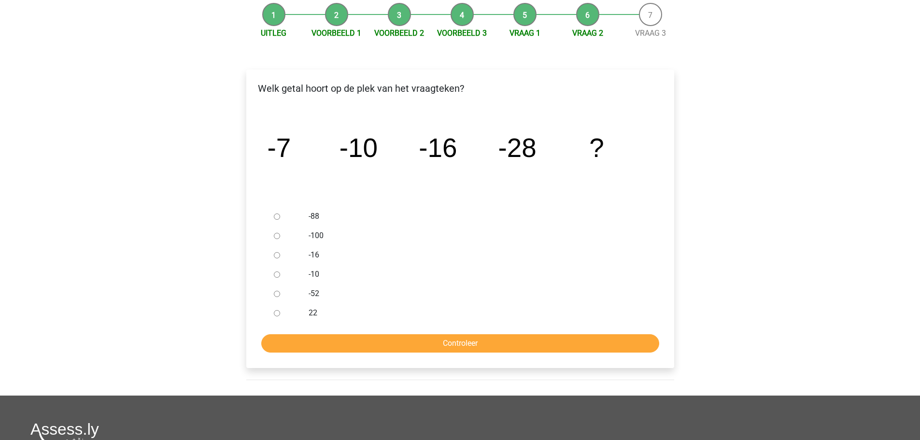
click at [311, 290] on label "-52" at bounding box center [476, 294] width 334 height 12
click at [280, 291] on input "-52" at bounding box center [277, 294] width 6 height 6
radio input "true"
click at [496, 342] on input "Controleer" at bounding box center [460, 343] width 398 height 18
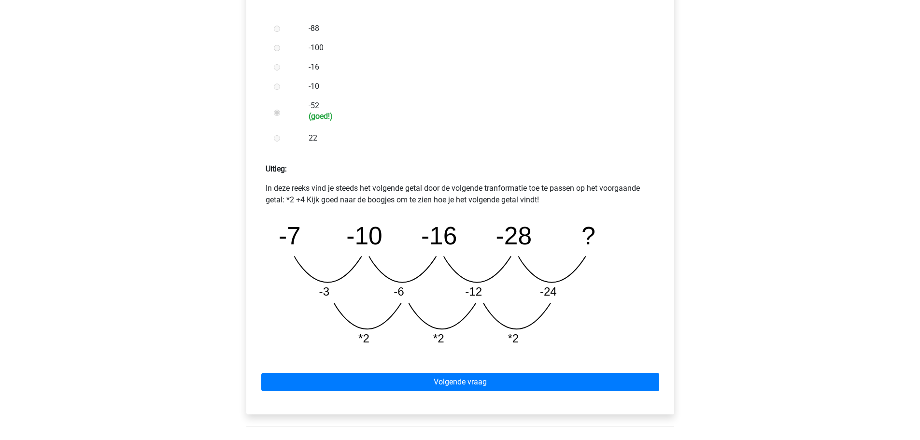
scroll to position [290, 0]
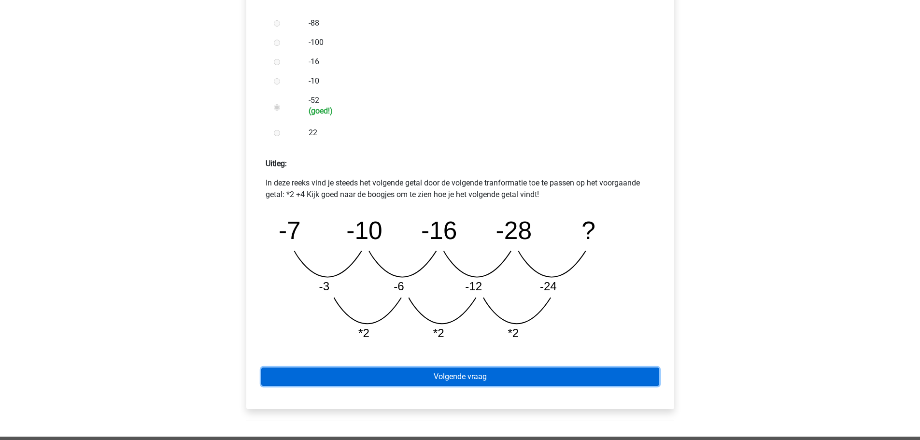
click at [460, 383] on link "Volgende vraag" at bounding box center [460, 376] width 398 height 18
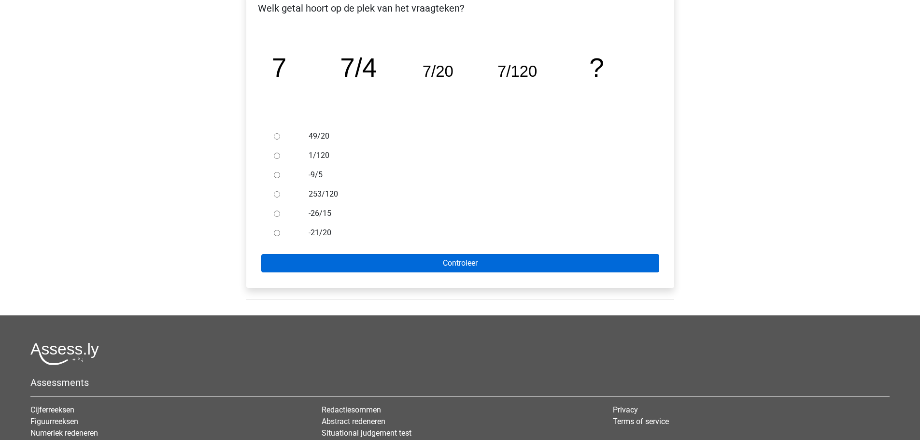
scroll to position [97, 0]
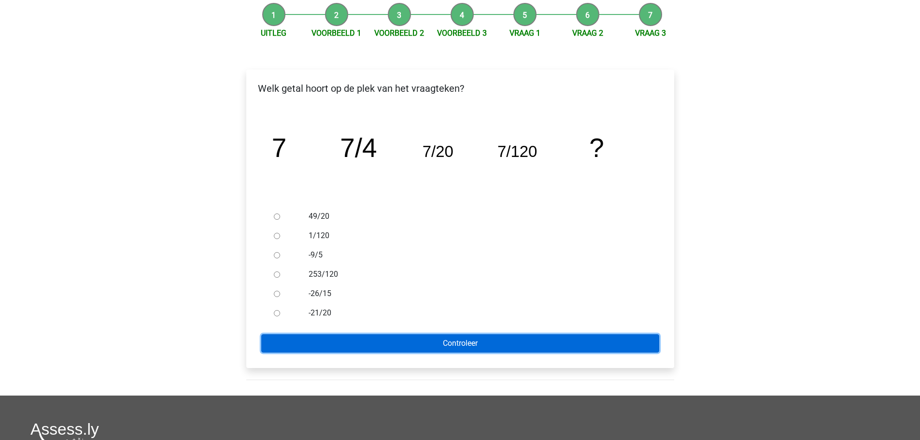
click at [514, 340] on input "Controleer" at bounding box center [460, 343] width 398 height 18
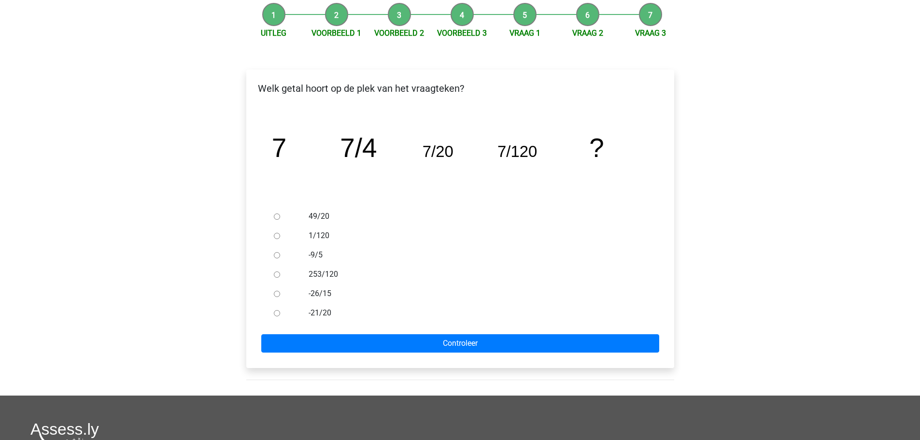
click at [324, 236] on label "1/120" at bounding box center [476, 236] width 334 height 12
click at [280, 236] on input "1/120" at bounding box center [277, 236] width 6 height 6
radio input "true"
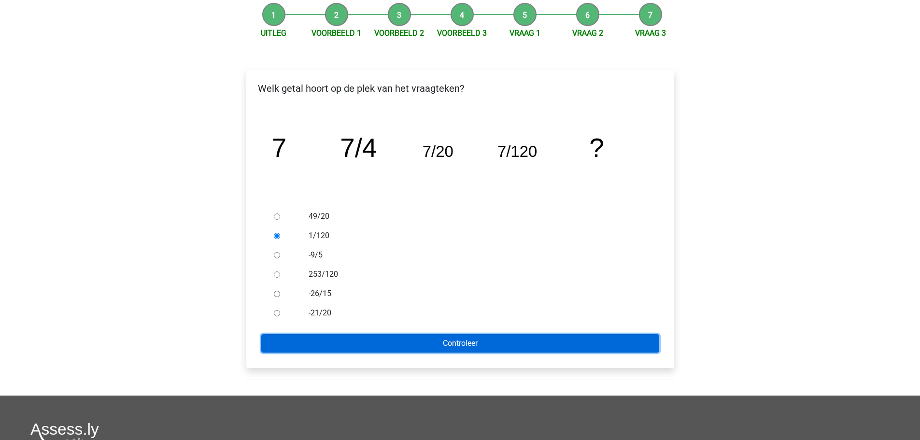
click at [488, 342] on input "Controleer" at bounding box center [460, 343] width 398 height 18
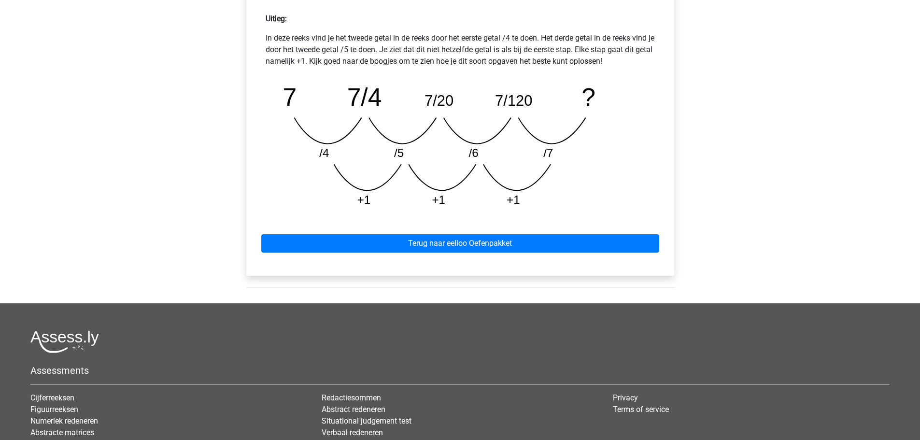
scroll to position [386, 0]
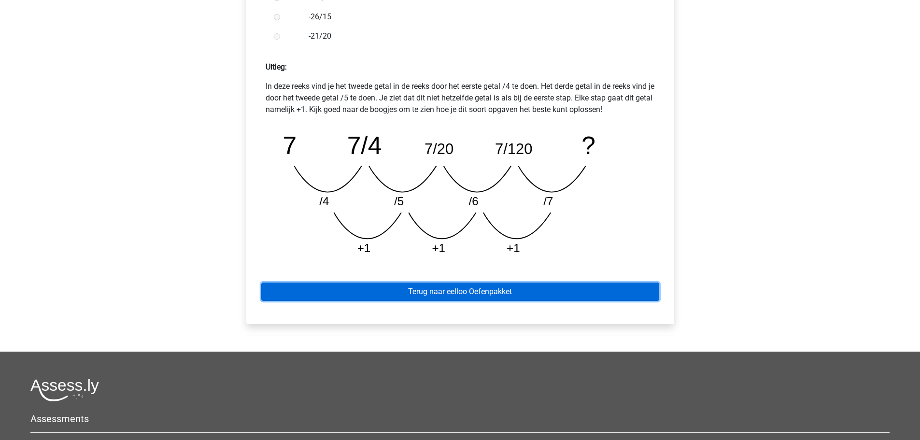
click at [553, 290] on link "Terug naar eelloo Oefenpakket" at bounding box center [460, 291] width 398 height 18
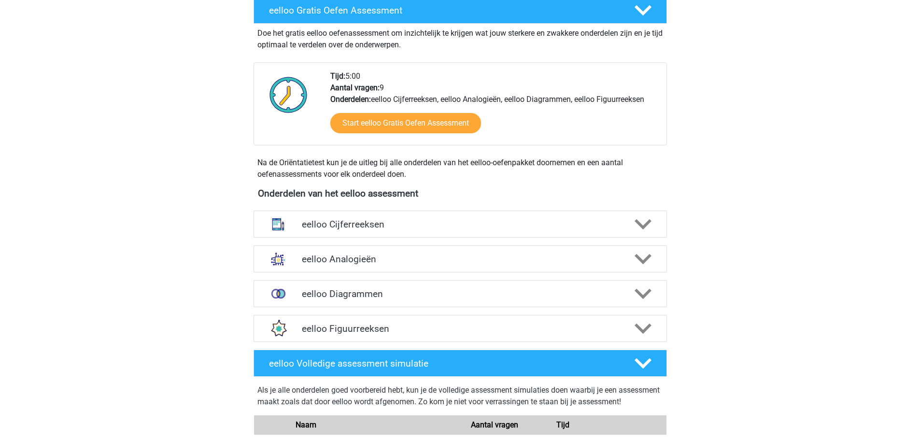
scroll to position [193, 0]
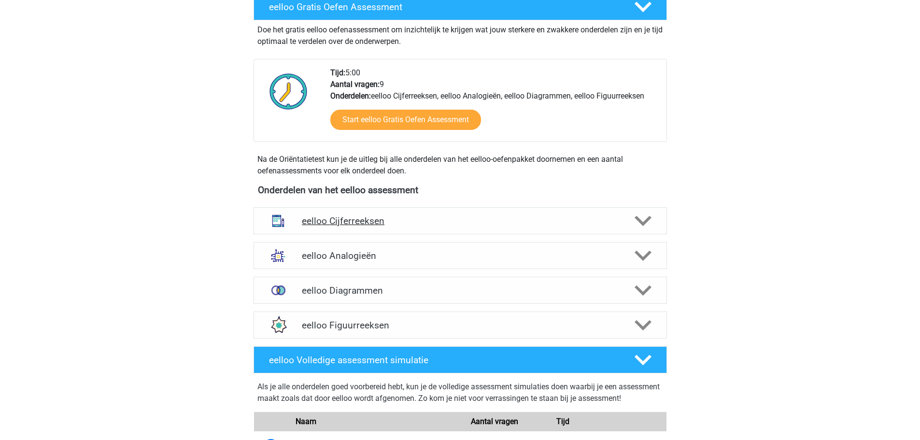
click at [375, 217] on h4 "eelloo Cijferreeksen" at bounding box center [460, 220] width 316 height 11
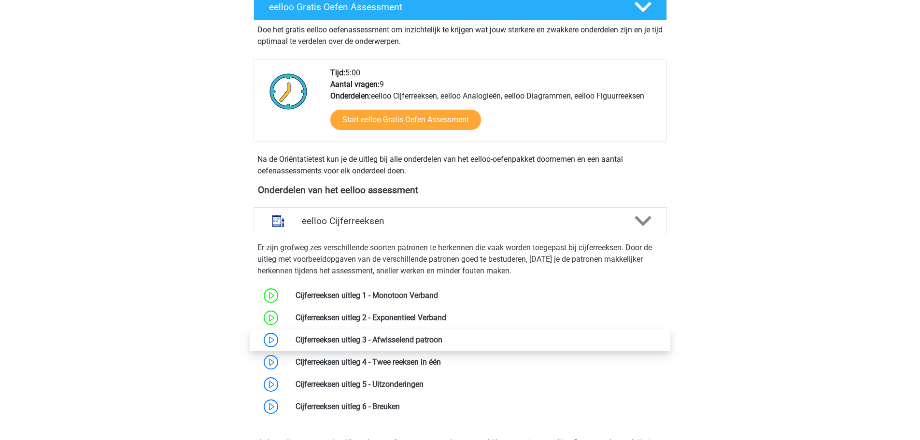
click at [442, 338] on link at bounding box center [442, 339] width 0 height 9
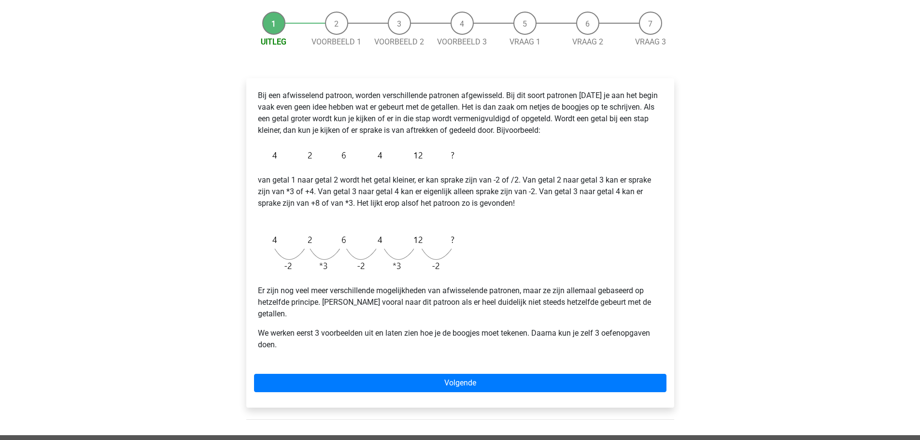
scroll to position [97, 0]
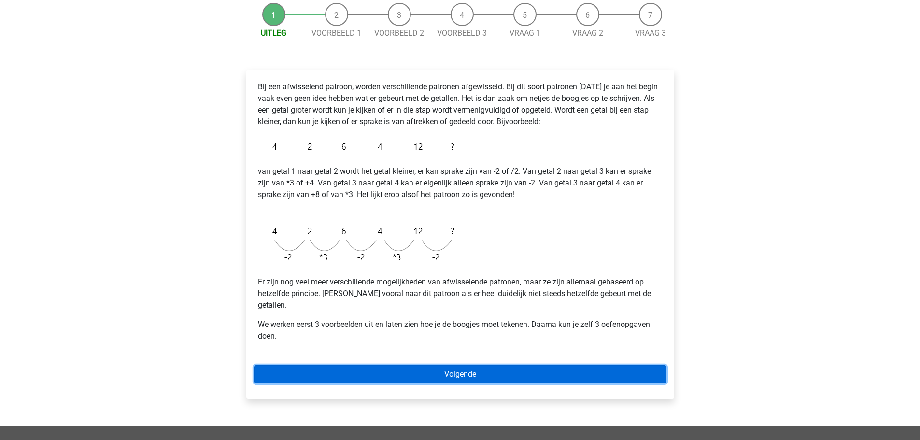
click at [483, 365] on link "Volgende" at bounding box center [460, 374] width 412 height 18
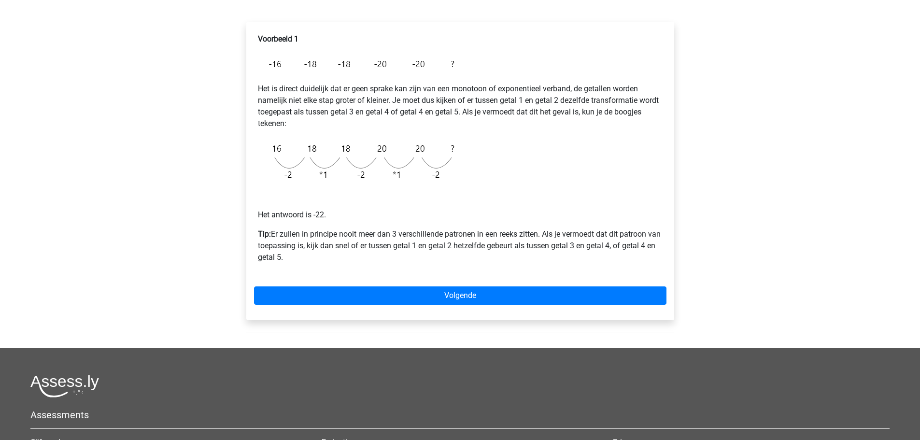
scroll to position [145, 0]
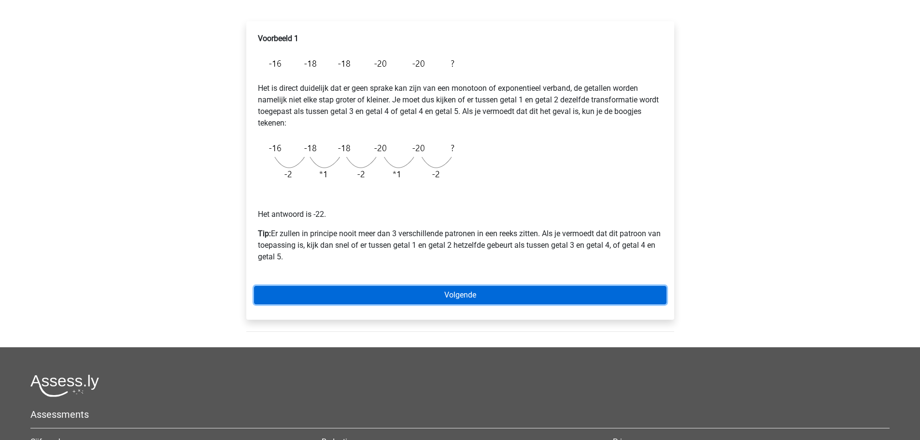
click at [442, 292] on link "Volgende" at bounding box center [460, 295] width 412 height 18
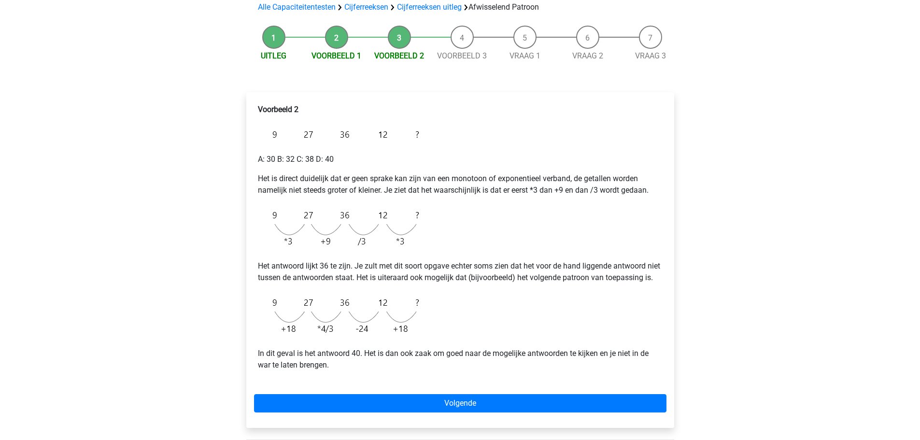
scroll to position [97, 0]
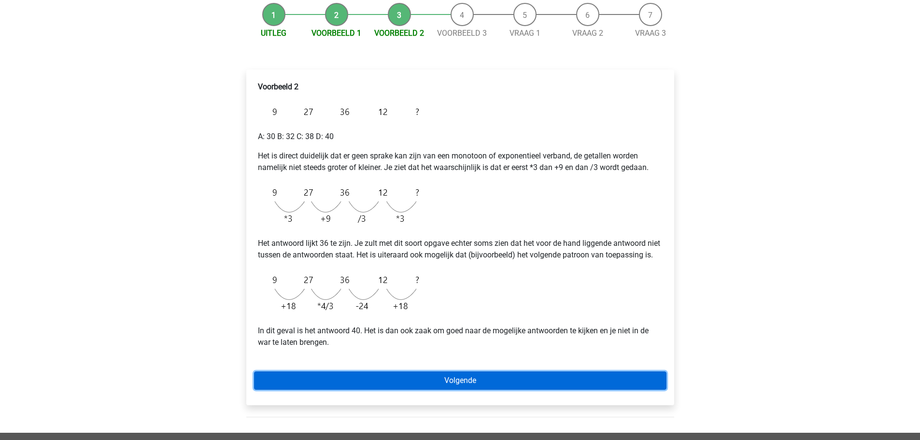
click at [479, 389] on link "Volgende" at bounding box center [460, 380] width 412 height 18
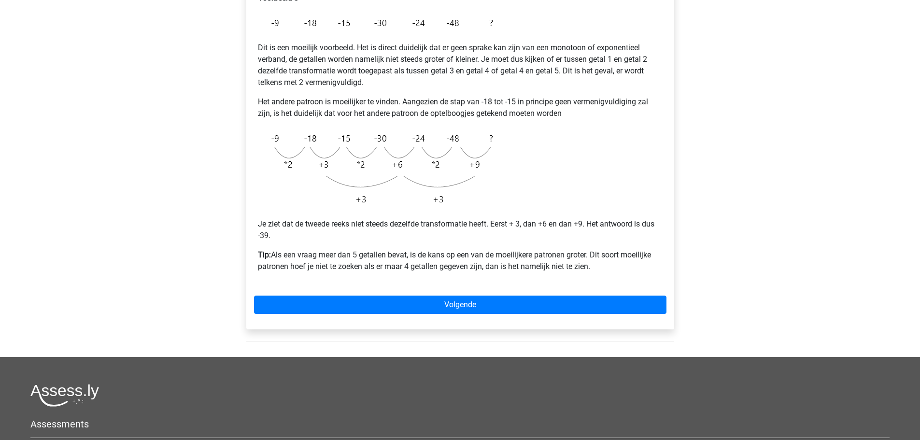
scroll to position [48, 0]
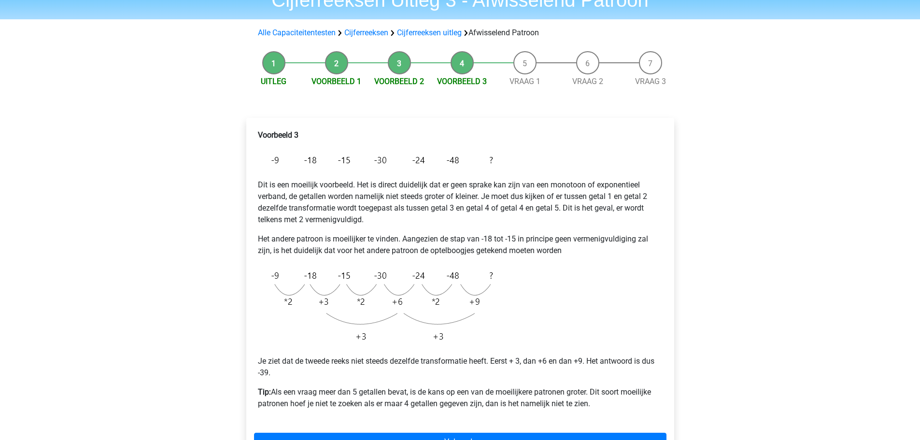
click at [402, 65] on li "Voorbeeld 2" at bounding box center [399, 69] width 63 height 36
click at [400, 83] on link "Voorbeeld 2" at bounding box center [399, 81] width 50 height 9
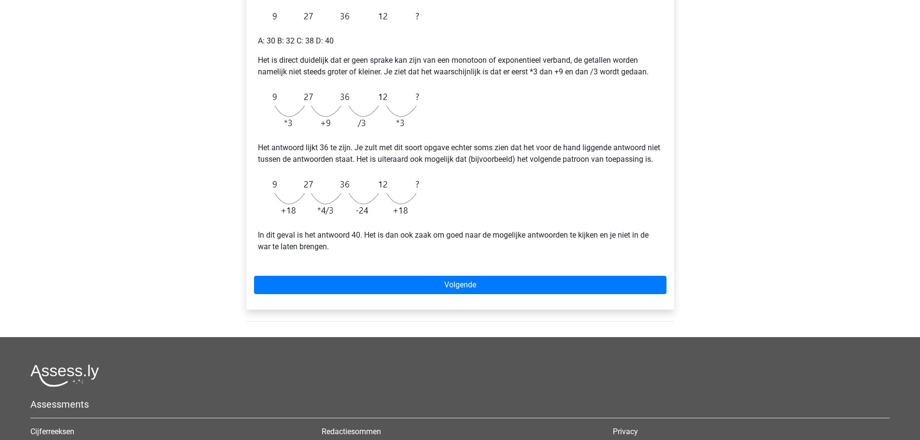
scroll to position [193, 0]
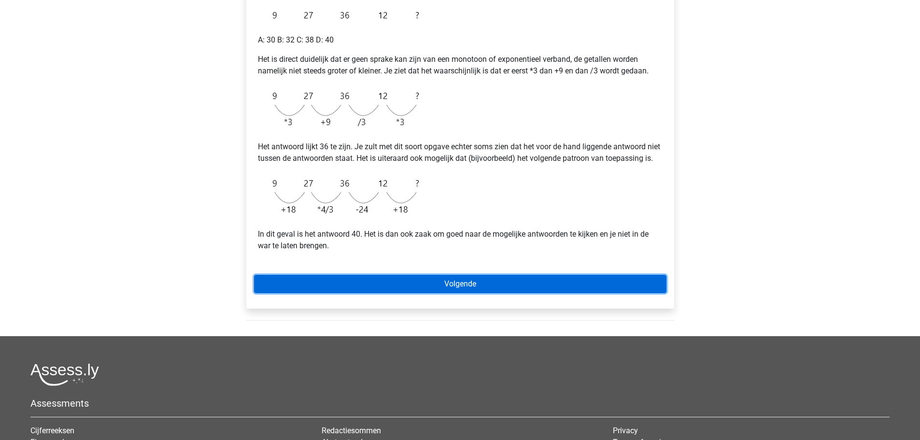
click at [392, 293] on link "Volgende" at bounding box center [460, 284] width 412 height 18
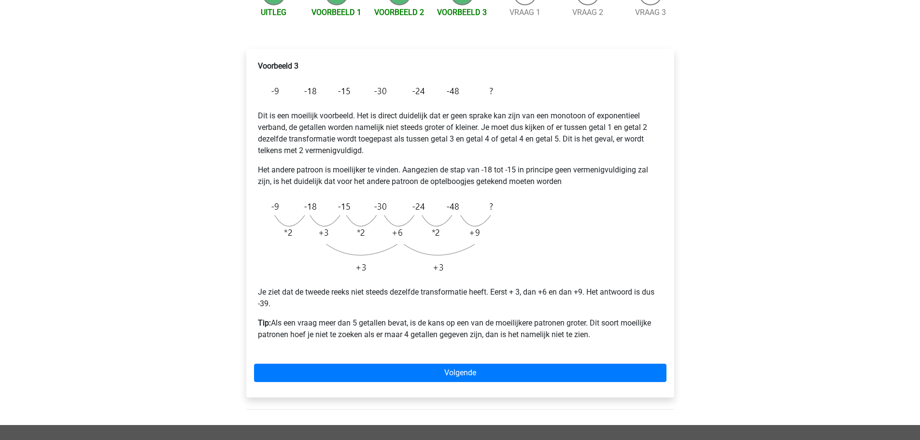
scroll to position [145, 0]
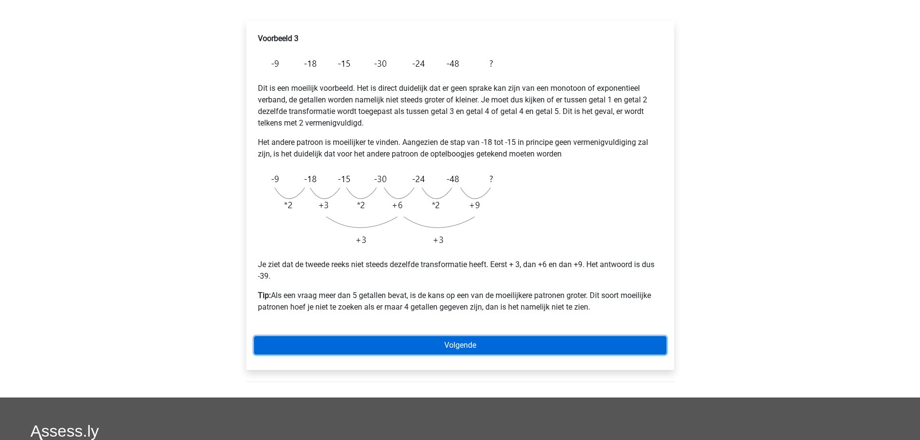
click at [492, 338] on link "Volgende" at bounding box center [460, 345] width 412 height 18
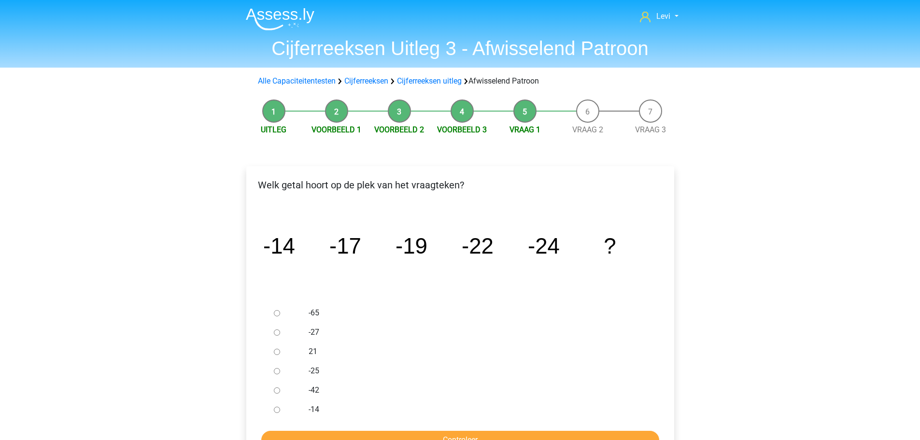
click at [278, 332] on input "-27" at bounding box center [277, 332] width 6 height 6
radio input "true"
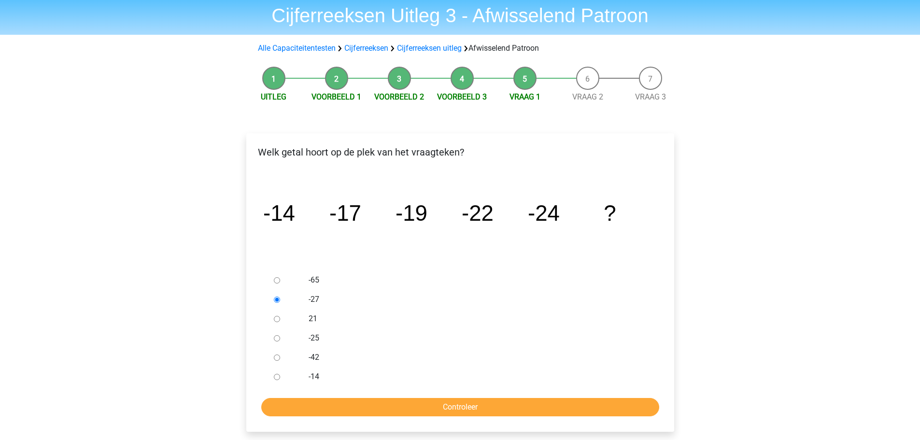
scroll to position [97, 0]
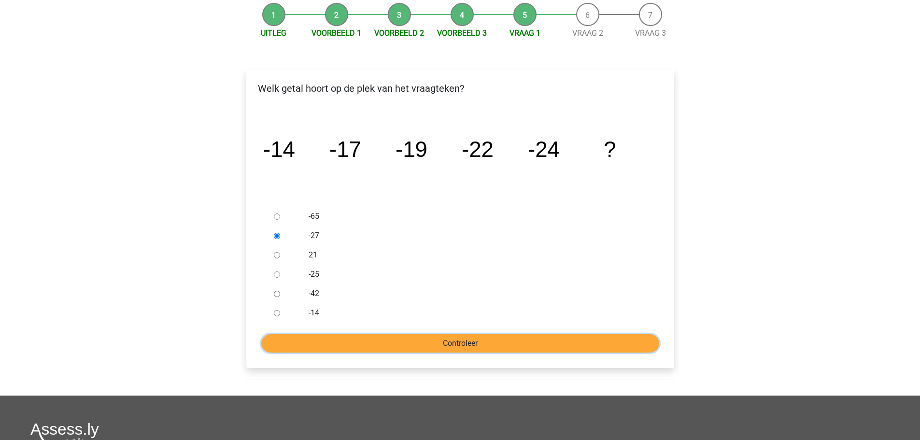
click at [438, 341] on input "Controleer" at bounding box center [460, 343] width 398 height 18
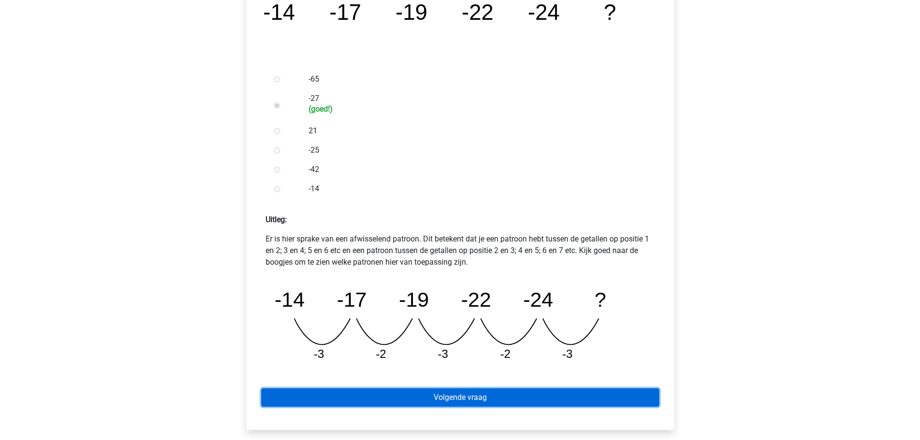
scroll to position [241, 0]
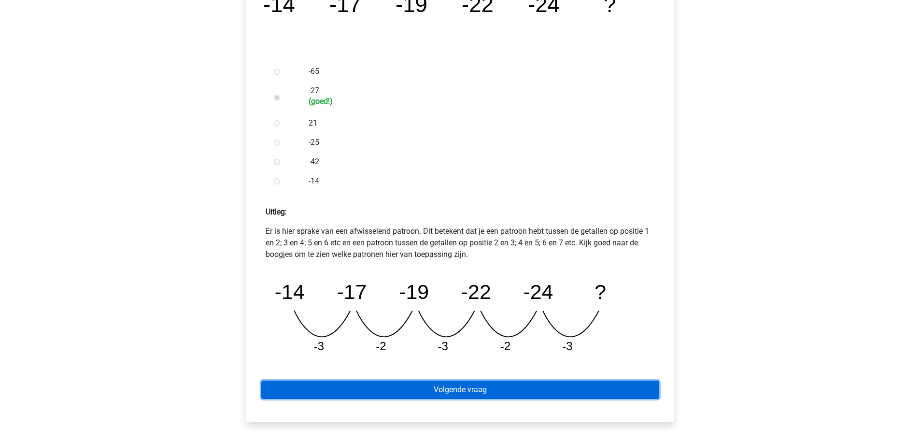
click at [433, 389] on link "Volgende vraag" at bounding box center [460, 389] width 398 height 18
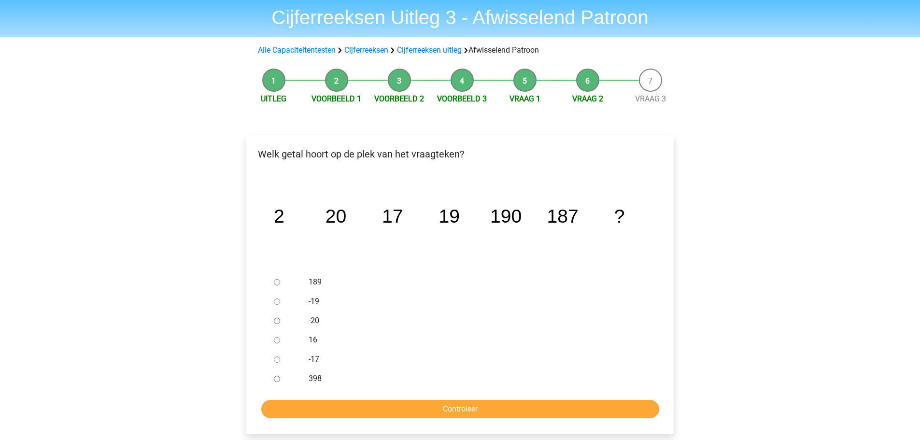
scroll to position [48, 0]
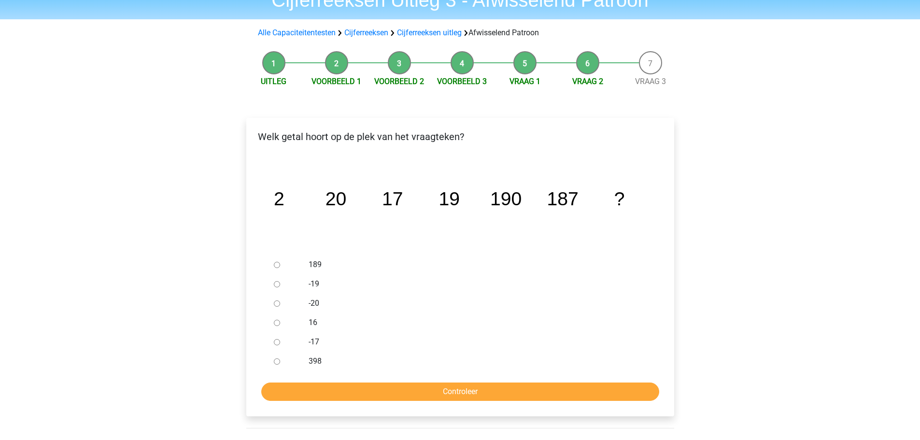
click at [276, 265] on input "189" at bounding box center [277, 265] width 6 height 6
radio input "true"
click at [463, 388] on input "Controleer" at bounding box center [460, 391] width 398 height 18
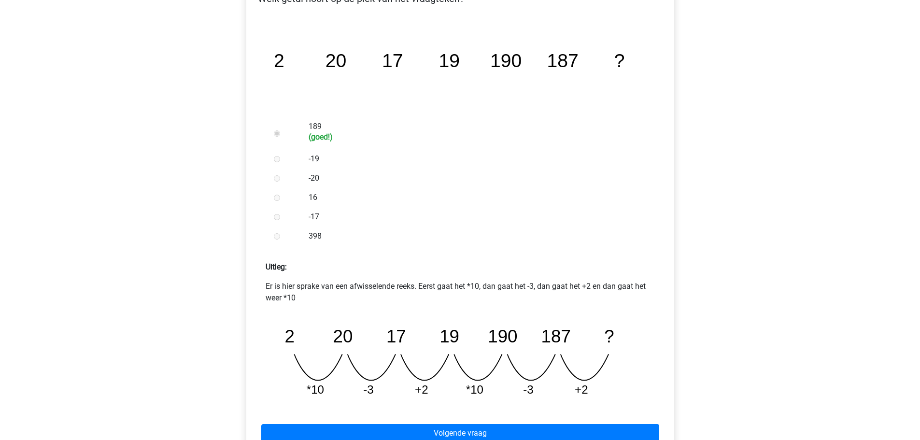
scroll to position [241, 0]
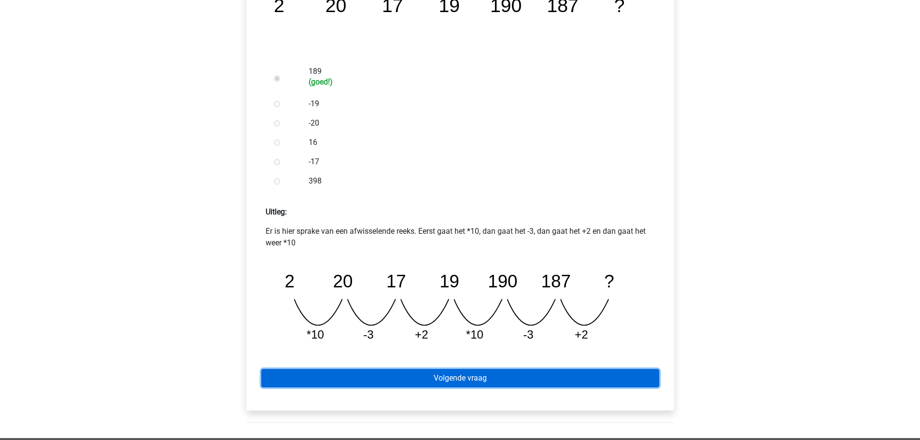
click at [458, 378] on link "Volgende vraag" at bounding box center [460, 378] width 398 height 18
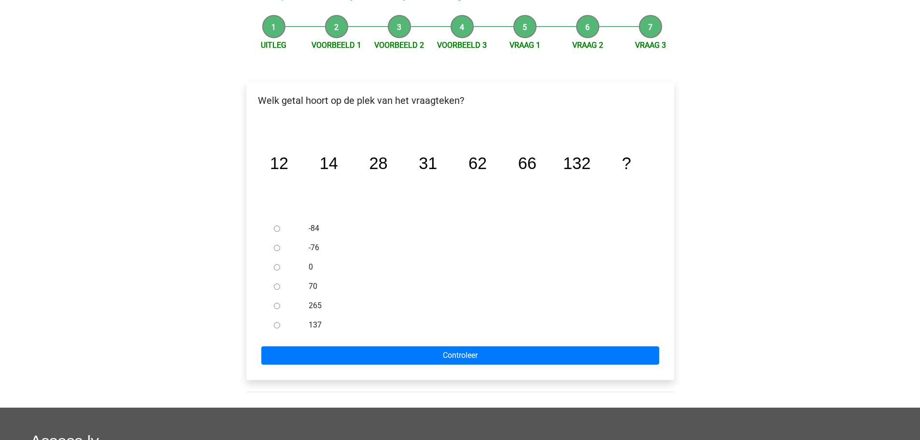
scroll to position [97, 0]
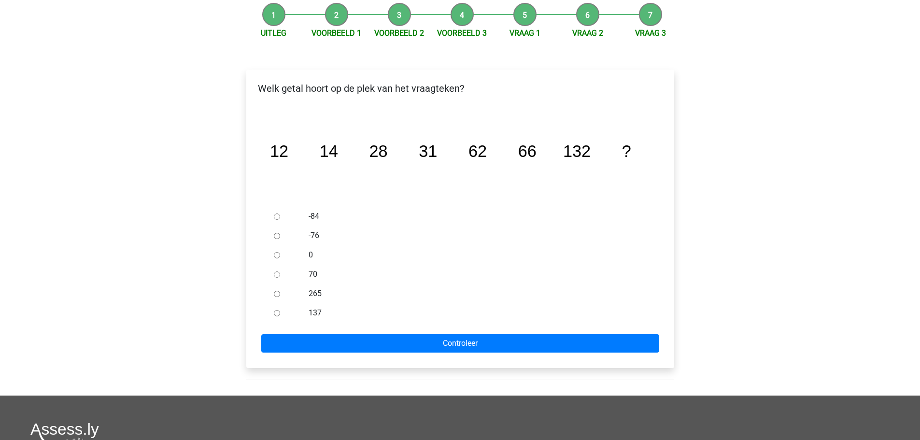
click at [315, 312] on label "137" at bounding box center [476, 313] width 334 height 12
click at [280, 312] on input "137" at bounding box center [277, 313] width 6 height 6
radio input "true"
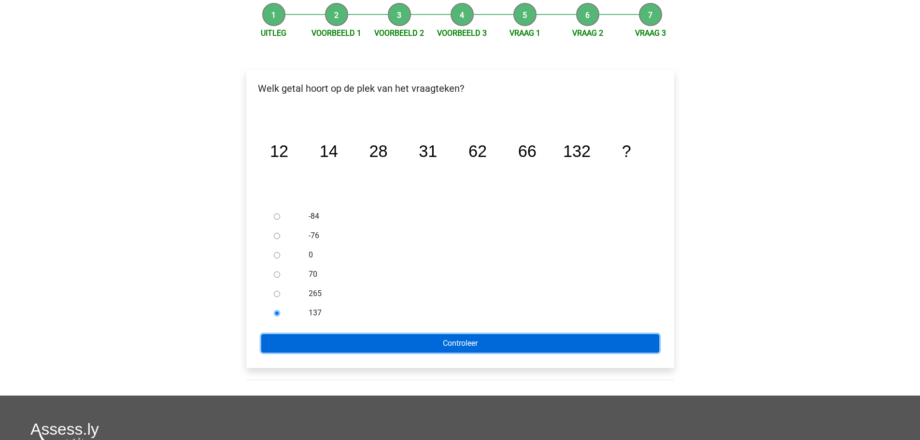
click at [435, 338] on input "Controleer" at bounding box center [460, 343] width 398 height 18
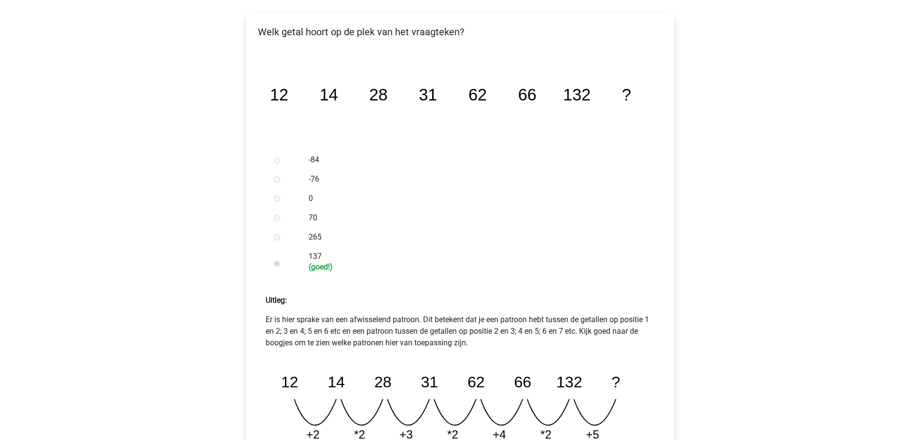
scroll to position [241, 0]
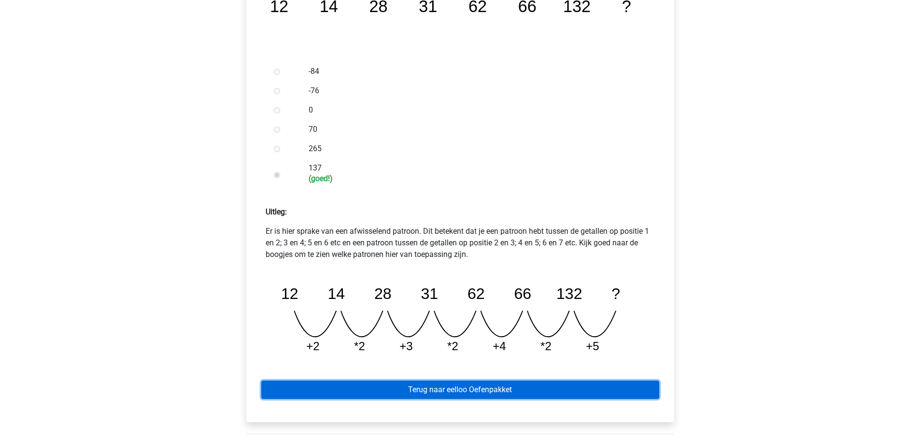
click at [515, 393] on link "Terug naar eelloo Oefenpakket" at bounding box center [460, 389] width 398 height 18
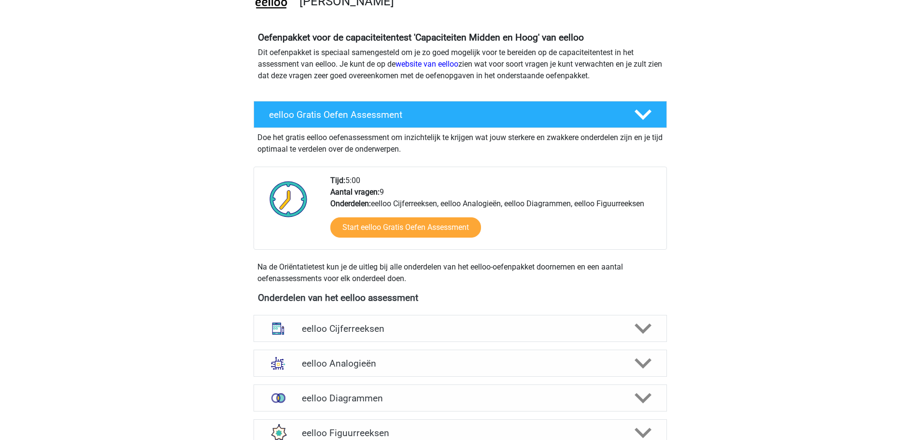
scroll to position [193, 0]
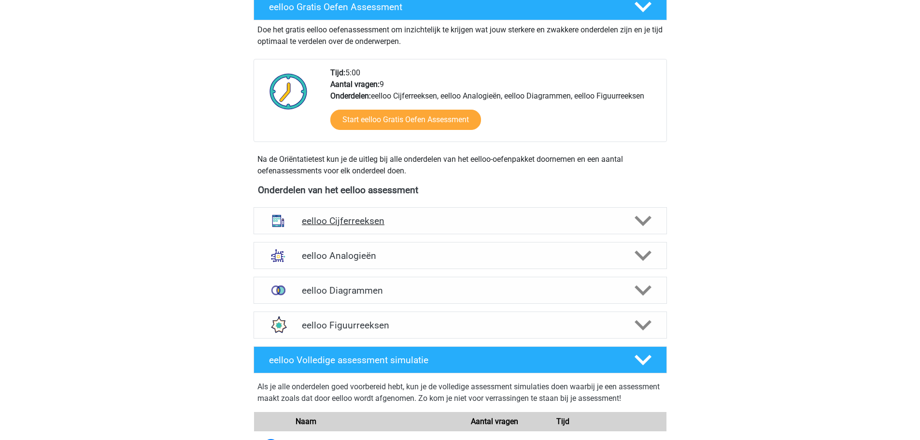
click at [390, 224] on h4 "eelloo Cijferreeksen" at bounding box center [460, 220] width 316 height 11
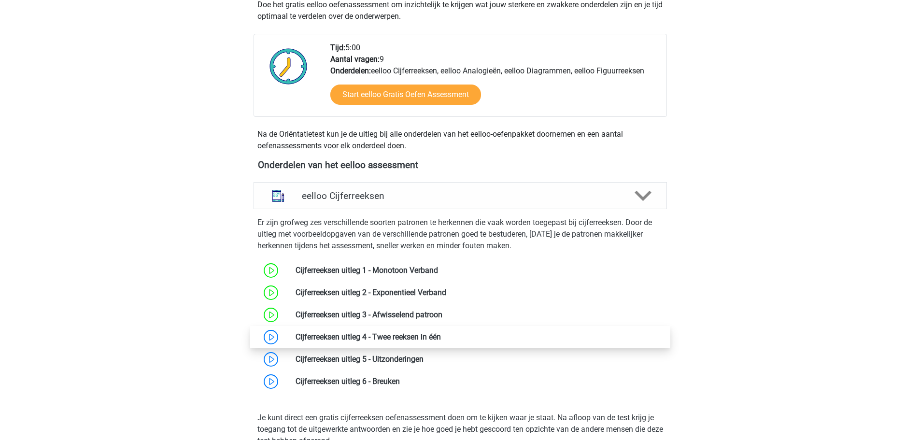
scroll to position [241, 0]
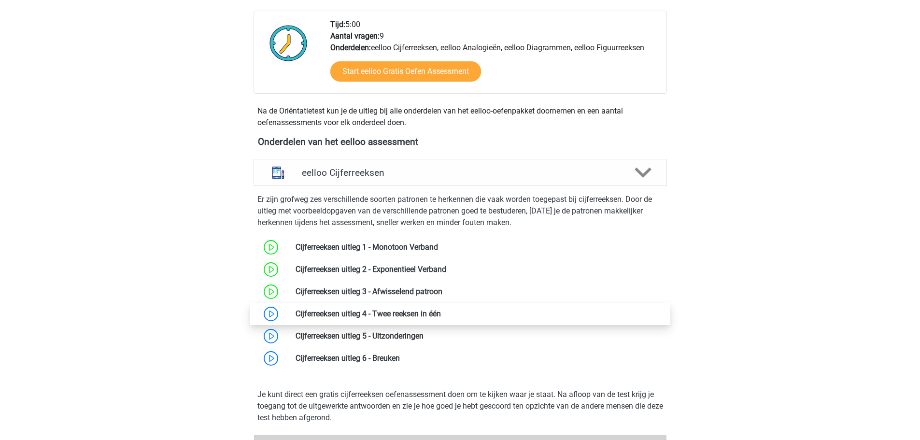
click at [441, 314] on link at bounding box center [441, 313] width 0 height 9
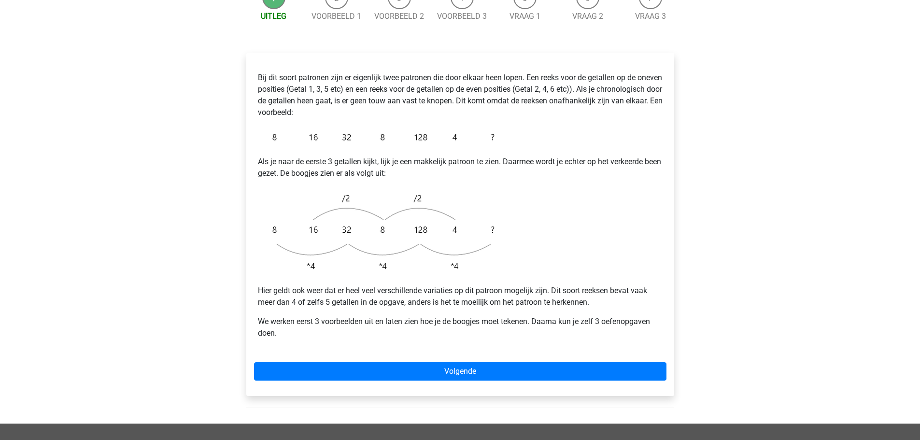
scroll to position [241, 0]
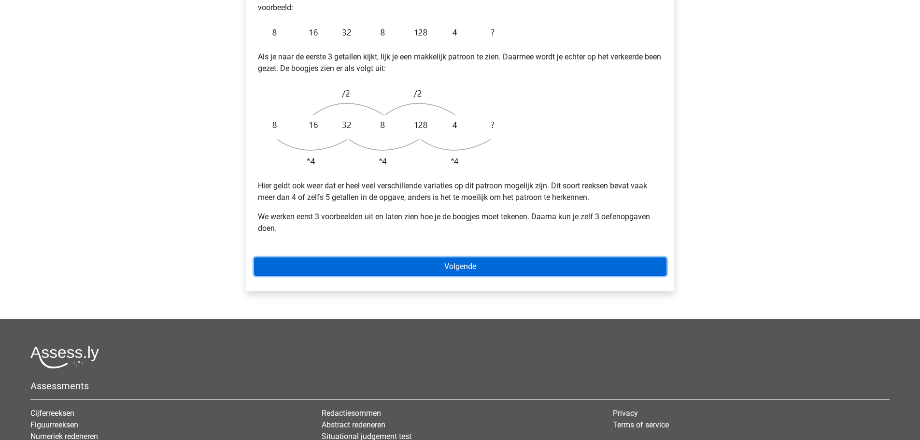
click at [456, 257] on link "Volgende" at bounding box center [460, 266] width 412 height 18
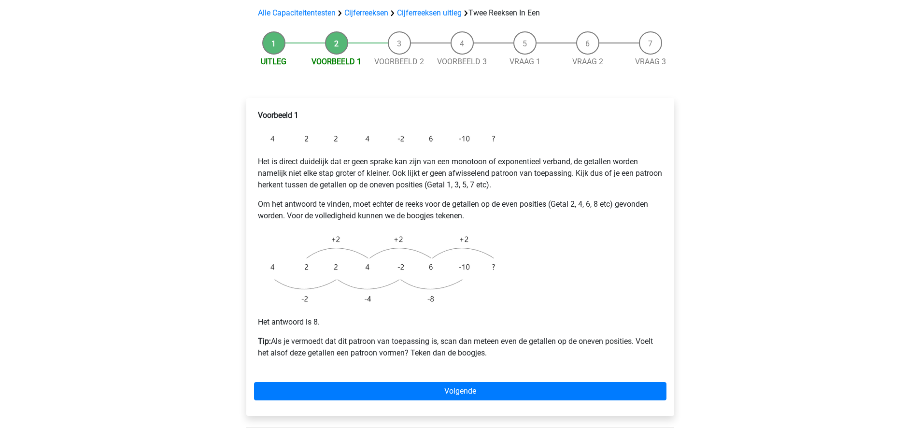
scroll to position [97, 0]
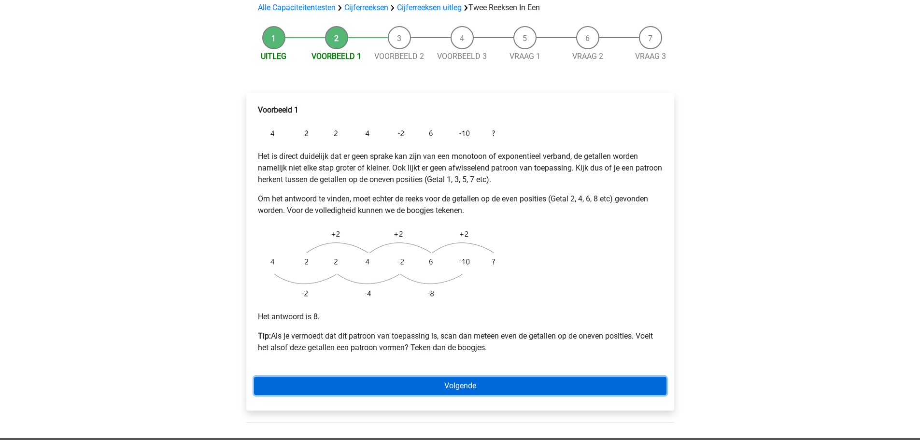
click at [469, 377] on link "Volgende" at bounding box center [460, 386] width 412 height 18
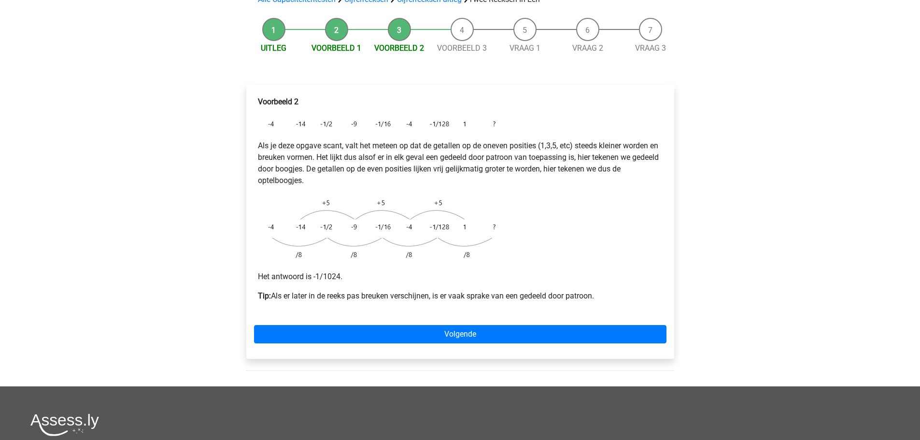
scroll to position [241, 0]
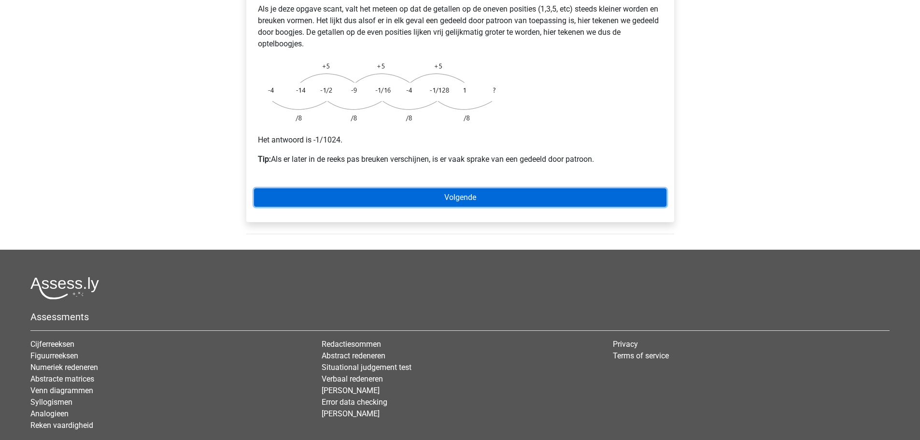
click at [434, 188] on link "Volgende" at bounding box center [460, 197] width 412 height 18
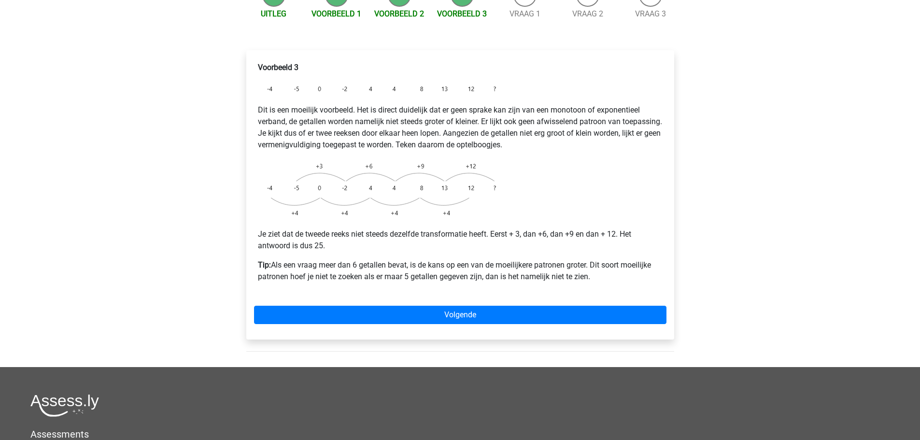
scroll to position [145, 0]
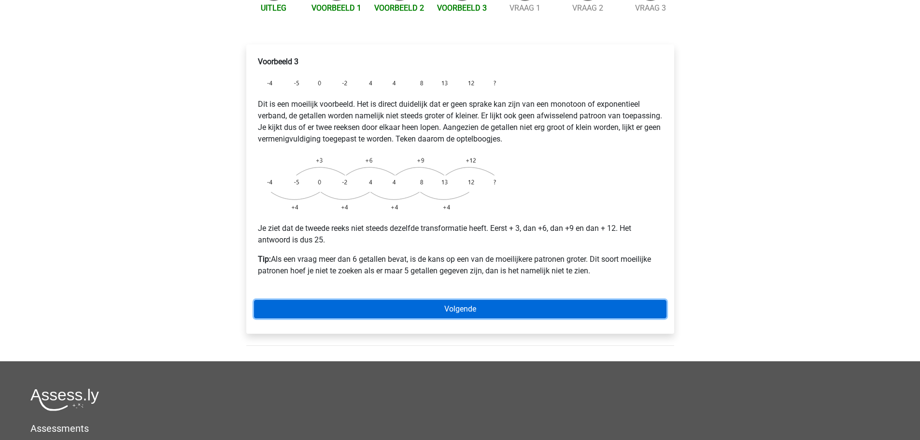
click at [446, 300] on link "Volgende" at bounding box center [460, 309] width 412 height 18
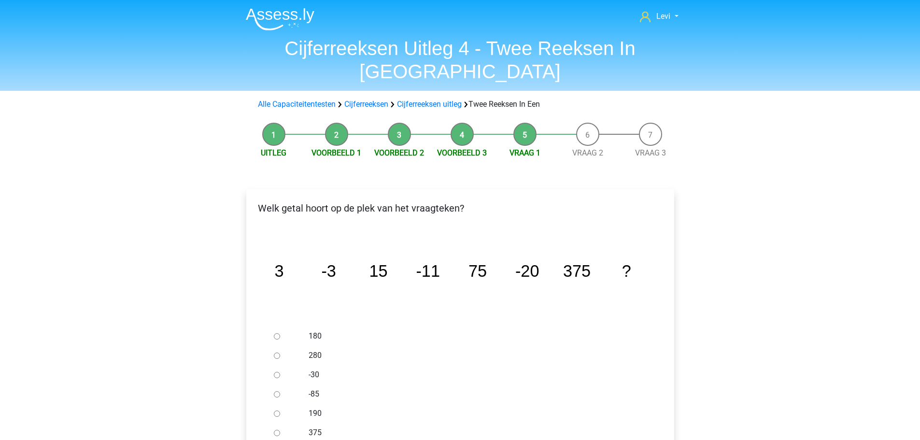
click at [282, 365] on div at bounding box center [286, 374] width 32 height 19
click at [280, 372] on input "-30" at bounding box center [277, 375] width 6 height 6
radio input "true"
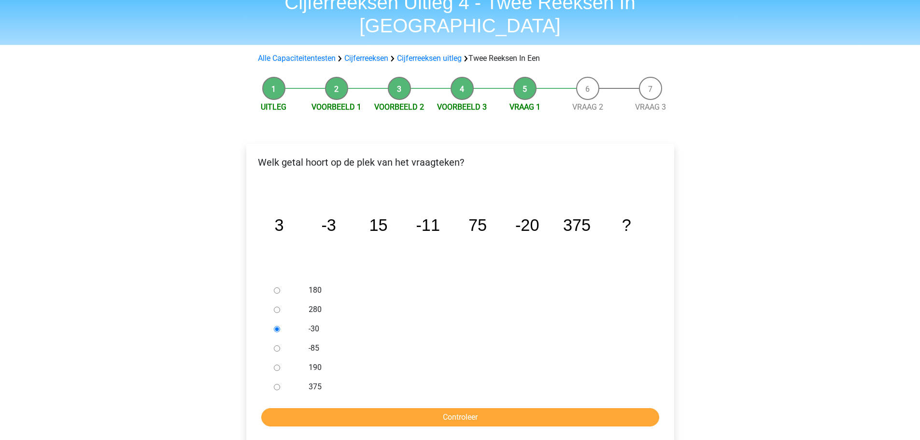
scroll to position [97, 0]
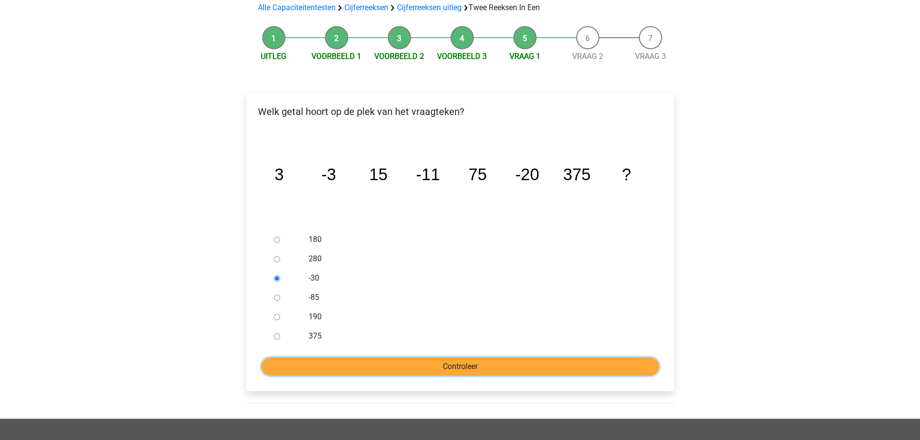
click at [436, 357] on input "Controleer" at bounding box center [460, 366] width 398 height 18
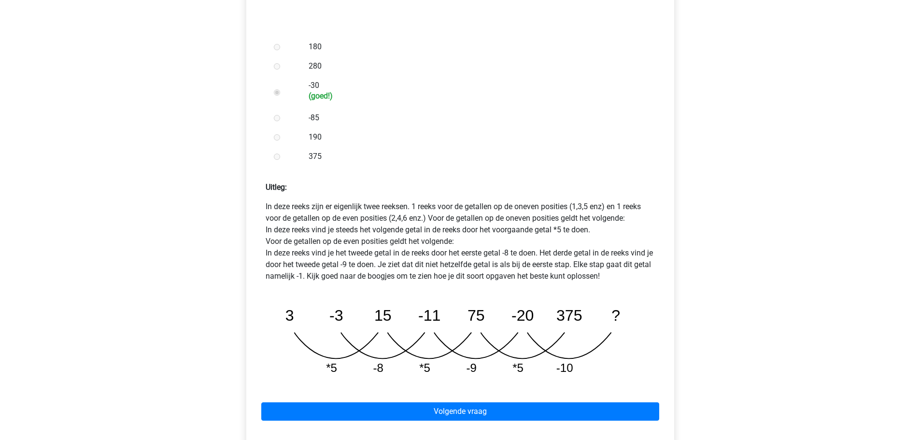
scroll to position [290, 0]
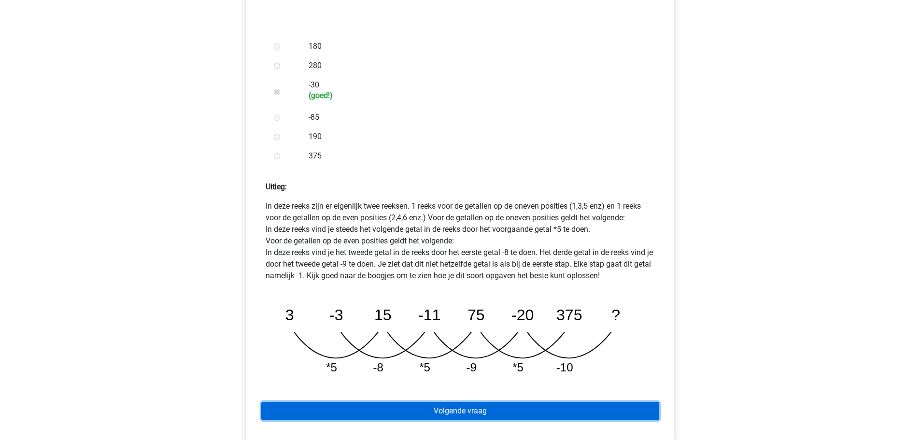
click at [528, 402] on link "Volgende vraag" at bounding box center [460, 411] width 398 height 18
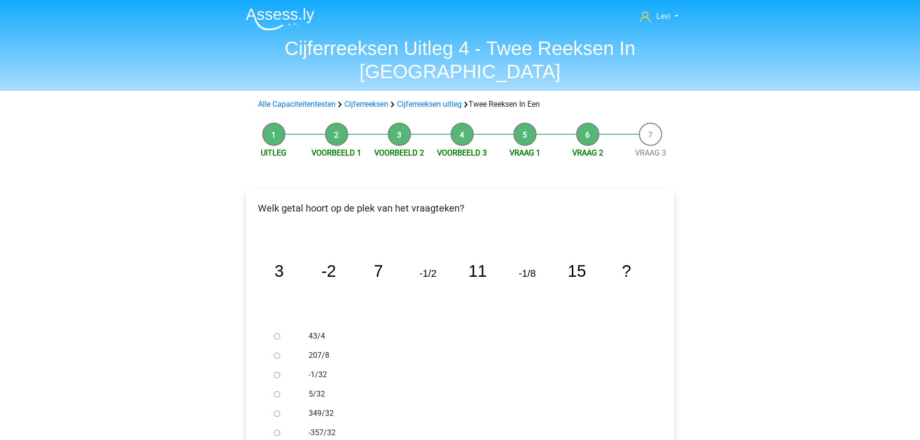
scroll to position [97, 0]
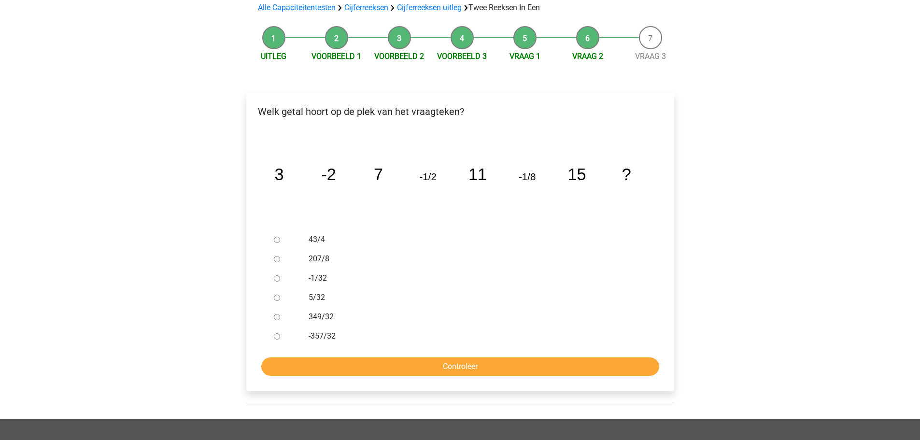
drag, startPoint x: 277, startPoint y: 253, endPoint x: 335, endPoint y: 276, distance: 62.2
click at [276, 275] on input "-1/32" at bounding box center [277, 278] width 6 height 6
radio input "true"
click at [466, 357] on input "Controleer" at bounding box center [460, 366] width 398 height 18
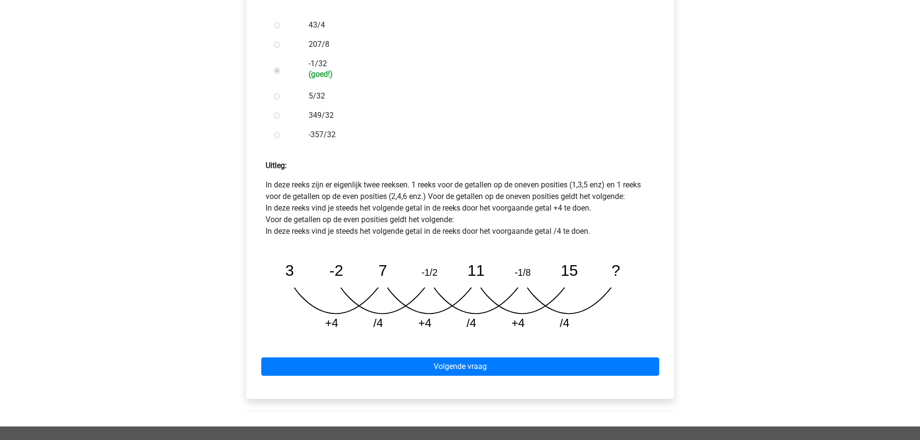
scroll to position [338, 0]
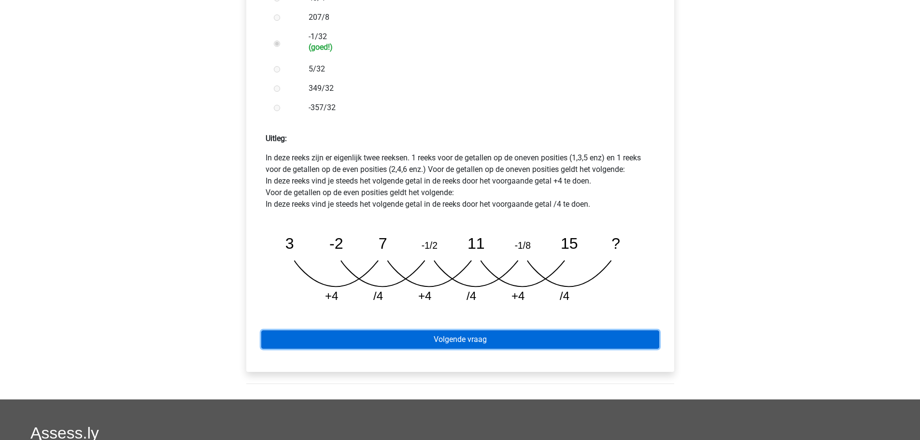
click at [480, 330] on link "Volgende vraag" at bounding box center [460, 339] width 398 height 18
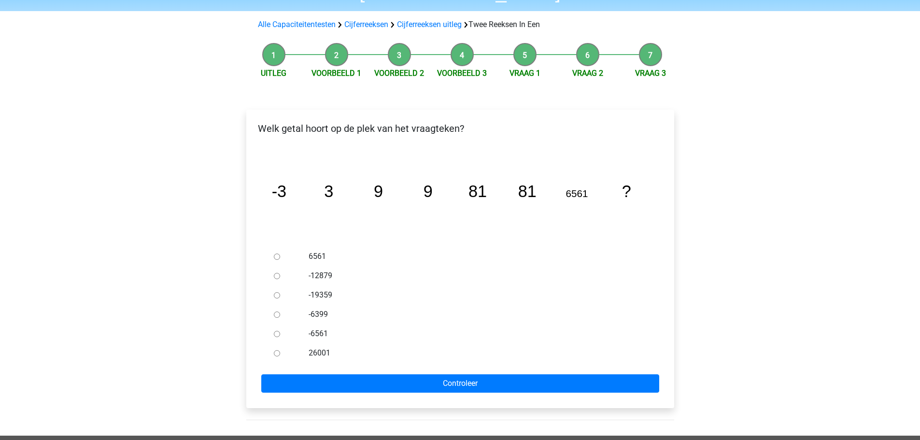
scroll to position [97, 0]
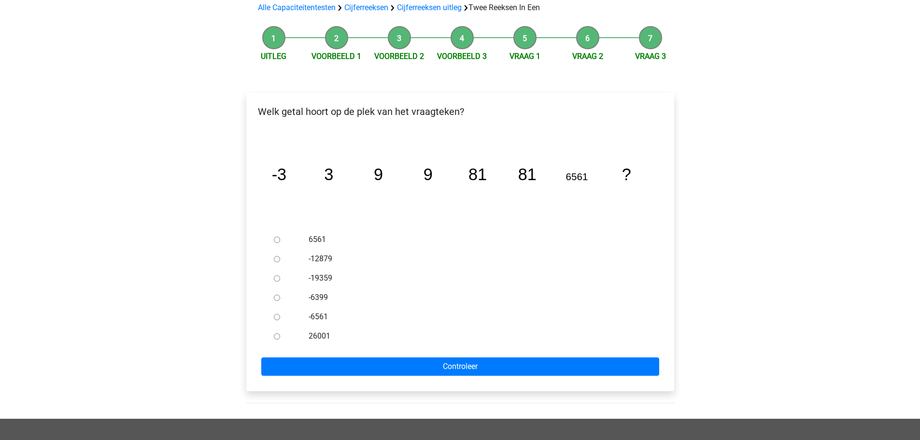
drag, startPoint x: 432, startPoint y: 330, endPoint x: 735, endPoint y: 223, distance: 321.4
click at [737, 224] on div "Levi lpbdewinter@gmail.com Nederlands English" at bounding box center [460, 288] width 920 height 770
click at [436, 253] on label "-12879" at bounding box center [476, 259] width 334 height 12
click at [280, 256] on input "-12879" at bounding box center [277, 259] width 6 height 6
radio input "true"
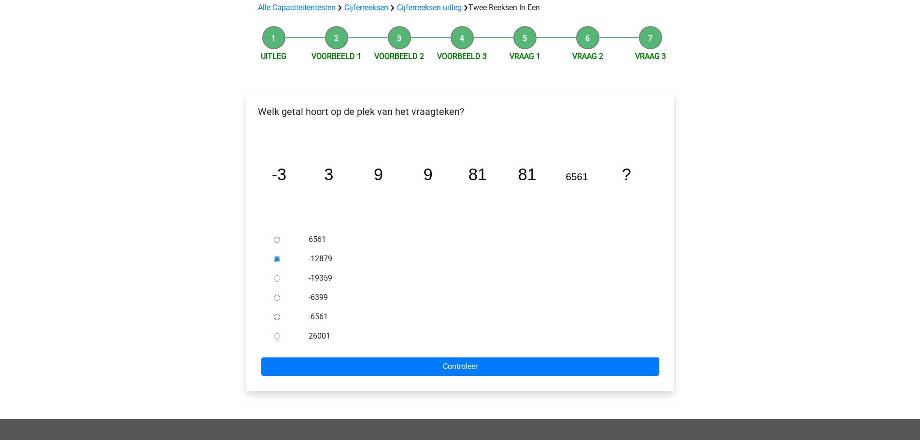
click at [277, 237] on input "6561" at bounding box center [277, 240] width 6 height 6
radio input "true"
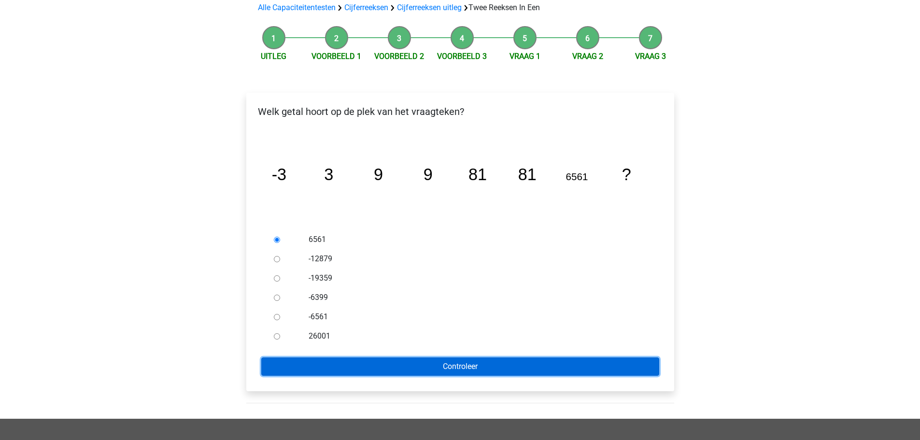
click at [519, 357] on input "Controleer" at bounding box center [460, 366] width 398 height 18
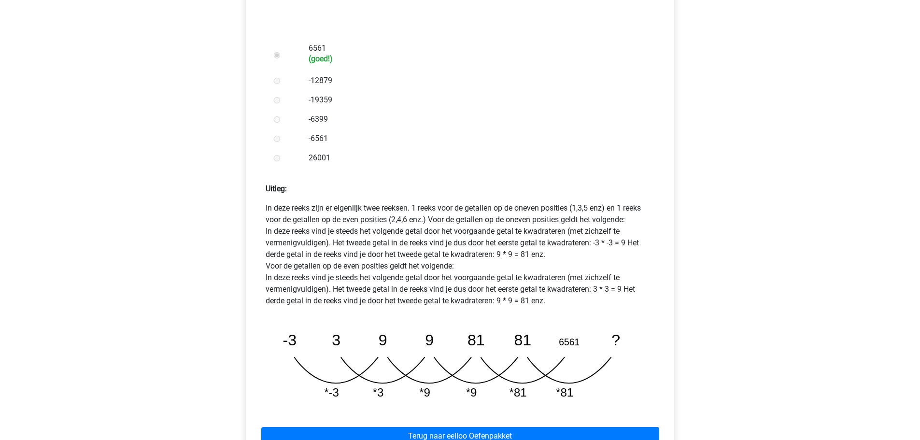
scroll to position [290, 0]
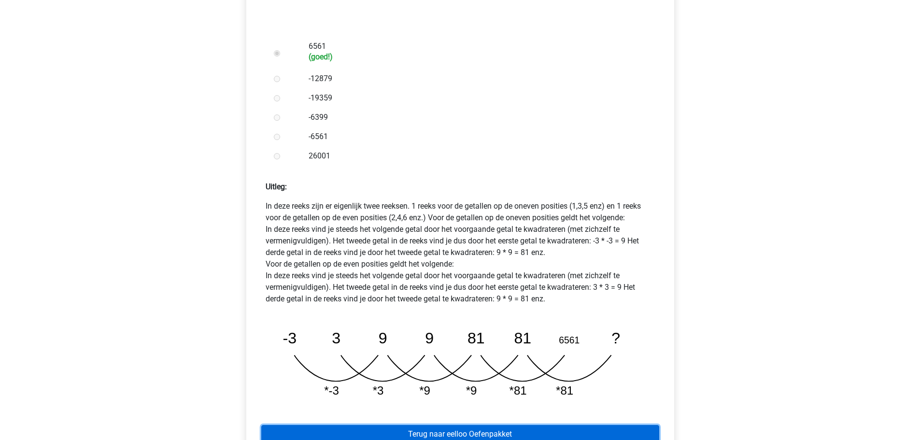
click at [483, 425] on link "Terug naar eelloo Oefenpakket" at bounding box center [460, 434] width 398 height 18
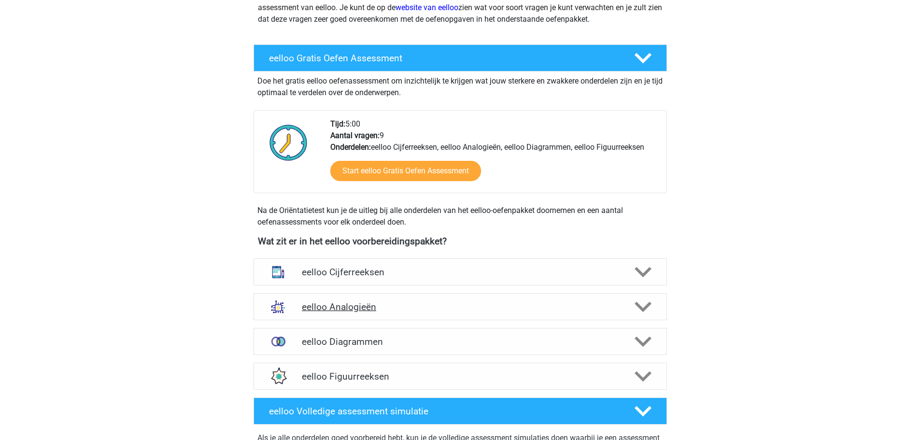
scroll to position [145, 0]
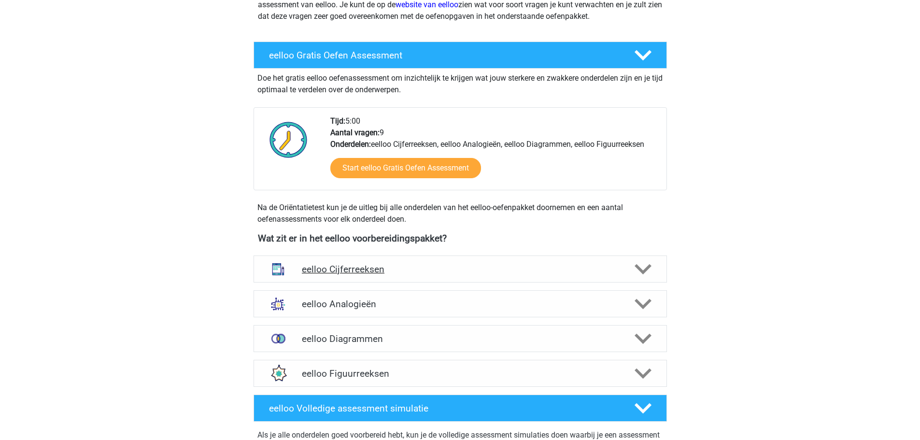
click at [388, 269] on h4 "eelloo Cijferreeksen" at bounding box center [460, 269] width 316 height 11
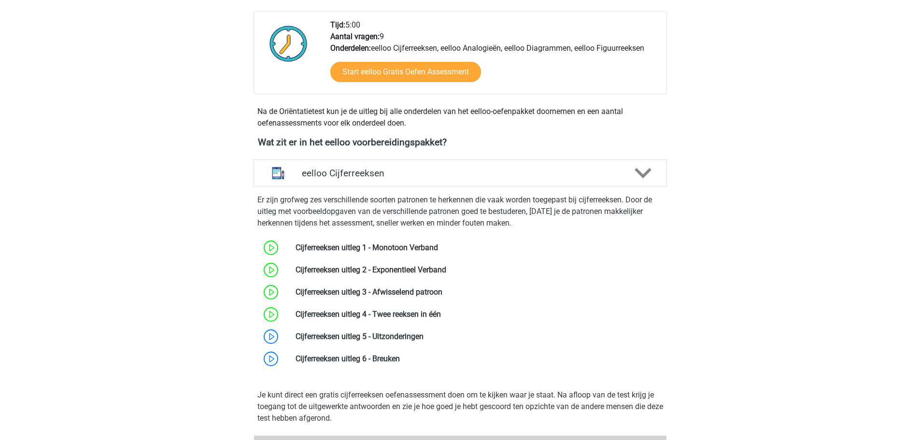
scroll to position [241, 0]
click at [410, 181] on div "eelloo Cijferreeksen" at bounding box center [459, 172] width 413 height 27
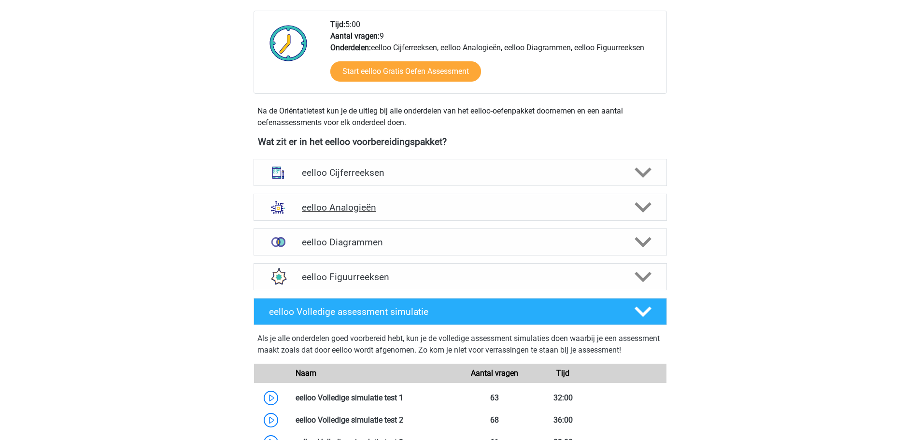
click at [400, 209] on h4 "eelloo Analogieën" at bounding box center [460, 207] width 316 height 11
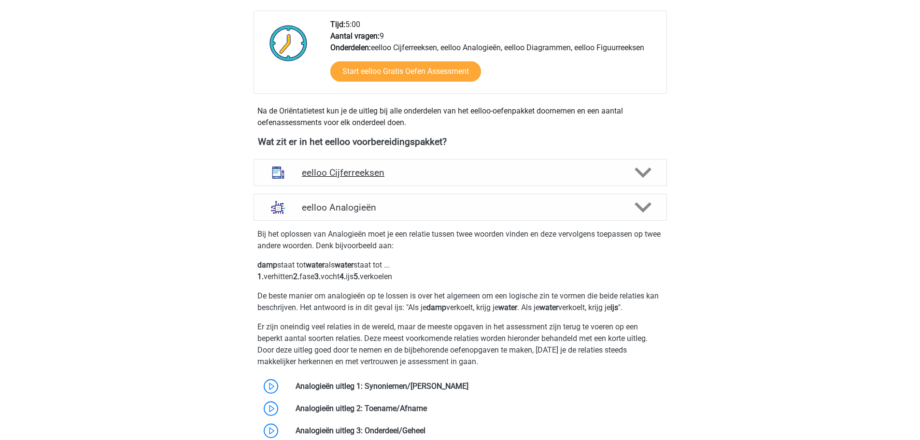
drag, startPoint x: 401, startPoint y: 208, endPoint x: 397, endPoint y: 181, distance: 27.8
click at [402, 208] on h4 "eelloo Analogieën" at bounding box center [460, 207] width 316 height 11
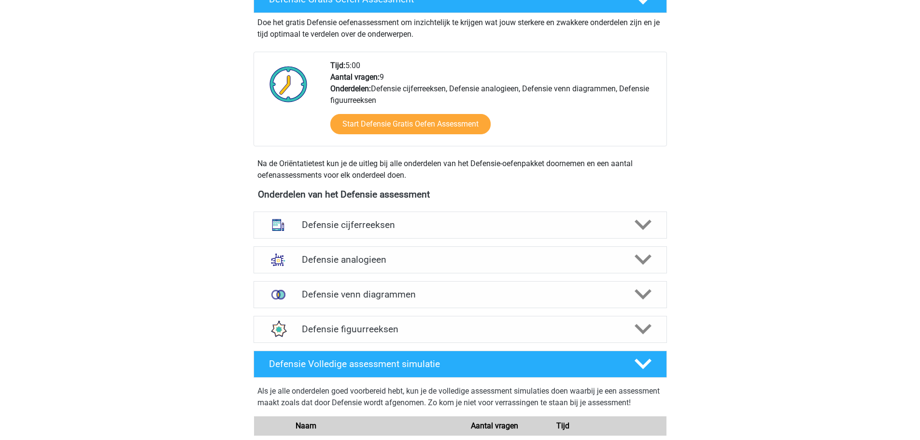
scroll to position [579, 0]
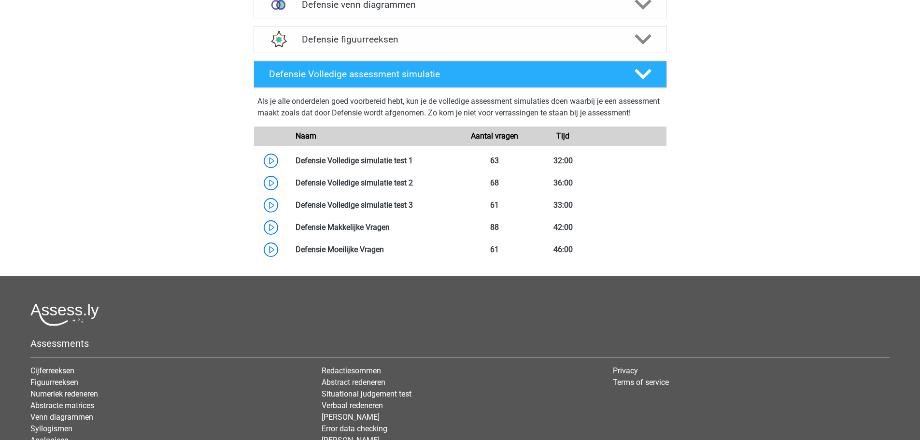
click at [387, 79] on h4 "Defensie Volledige assessment simulatie" at bounding box center [444, 74] width 350 height 11
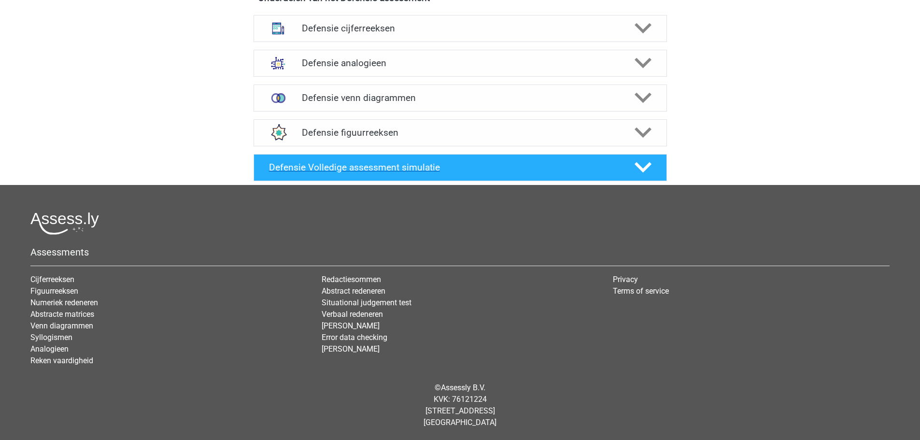
click at [453, 164] on h4 "Defensie Volledige assessment simulatie" at bounding box center [444, 167] width 350 height 11
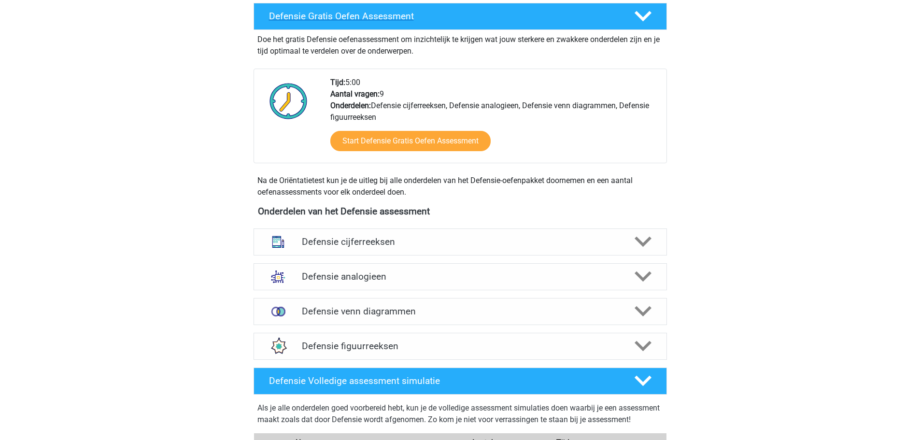
scroll to position [290, 0]
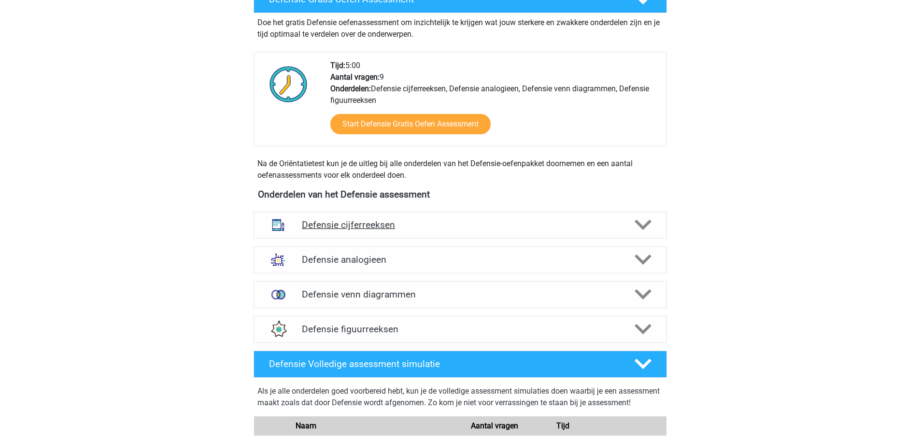
click at [360, 223] on h4 "Defensie cijferreeksen" at bounding box center [460, 224] width 316 height 11
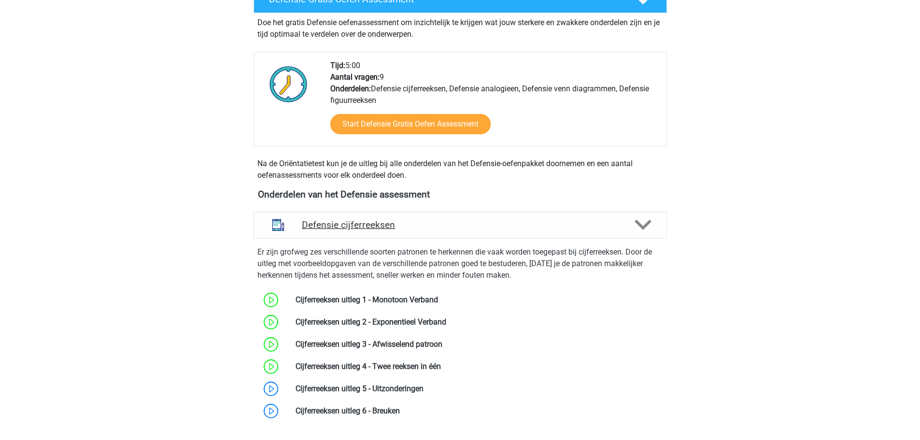
click at [361, 223] on h4 "Defensie cijferreeksen" at bounding box center [460, 224] width 316 height 11
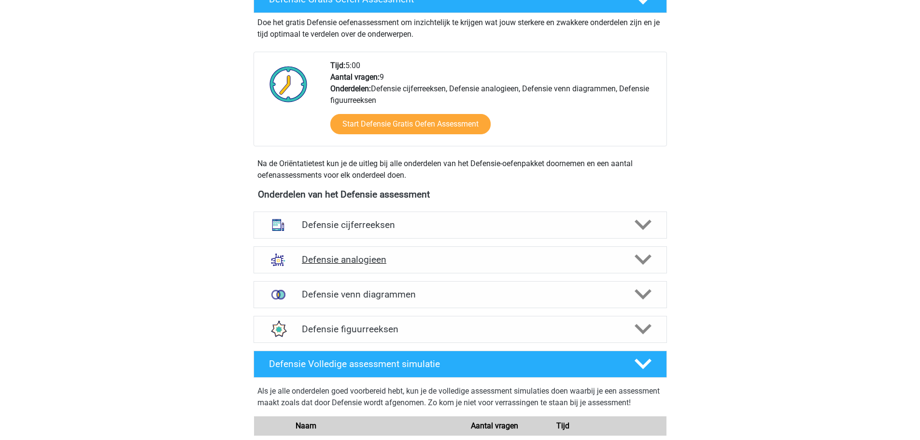
click at [406, 266] on div "Defensie analogieen" at bounding box center [459, 259] width 413 height 27
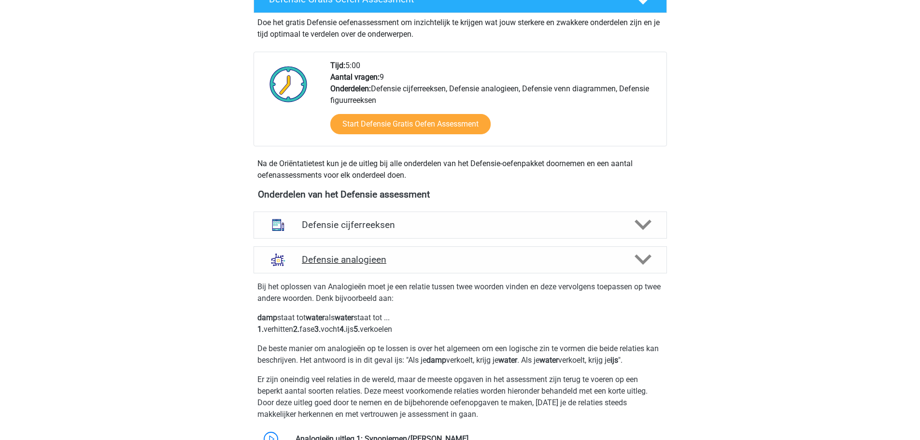
click at [409, 263] on h4 "Defensie analogieen" at bounding box center [460, 259] width 316 height 11
